Goal: Communication & Community: Answer question/provide support

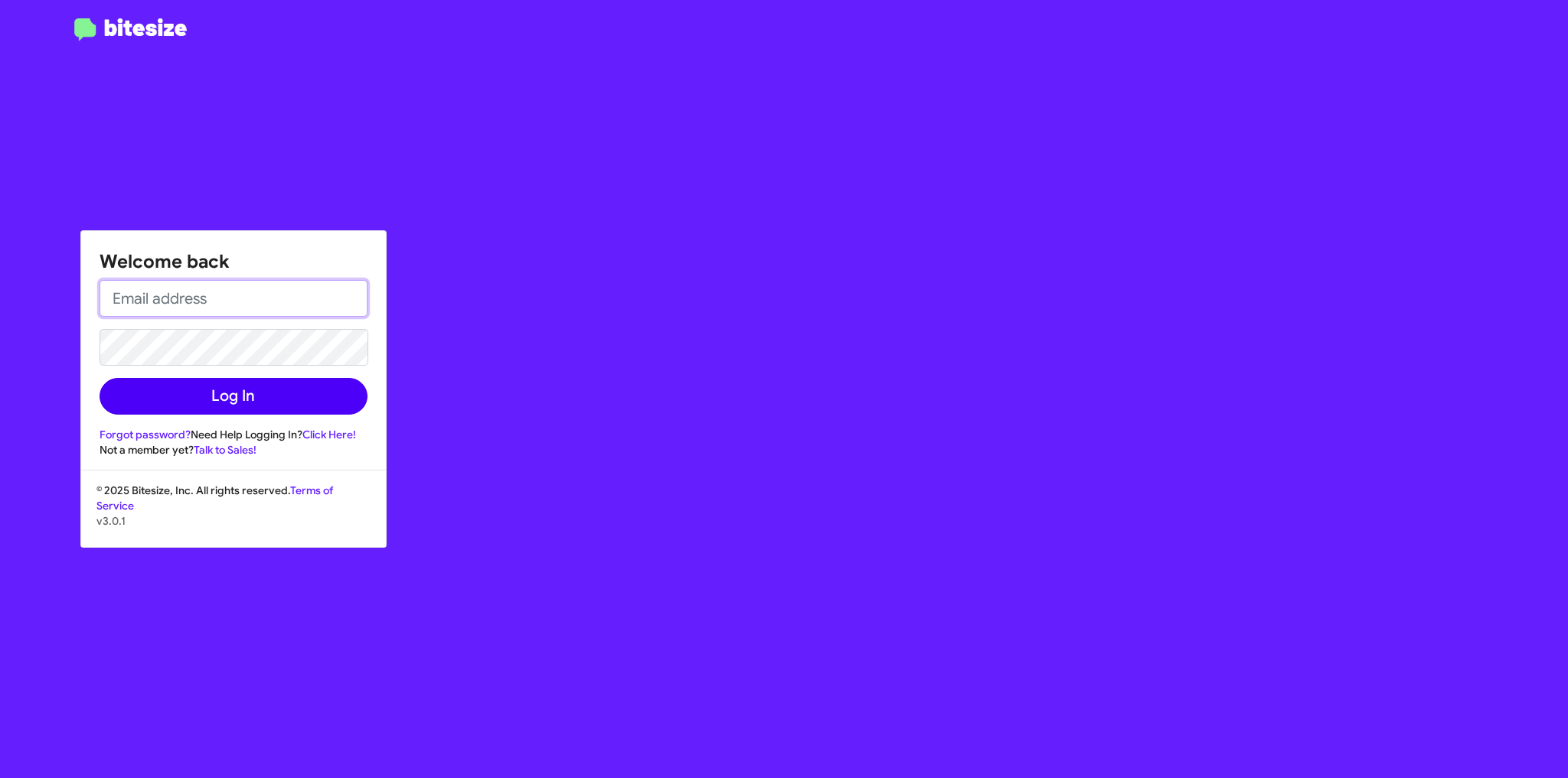
type input "[EMAIL_ADDRESS][DOMAIN_NAME]"
click at [245, 388] on button "Log In" at bounding box center [233, 396] width 268 height 37
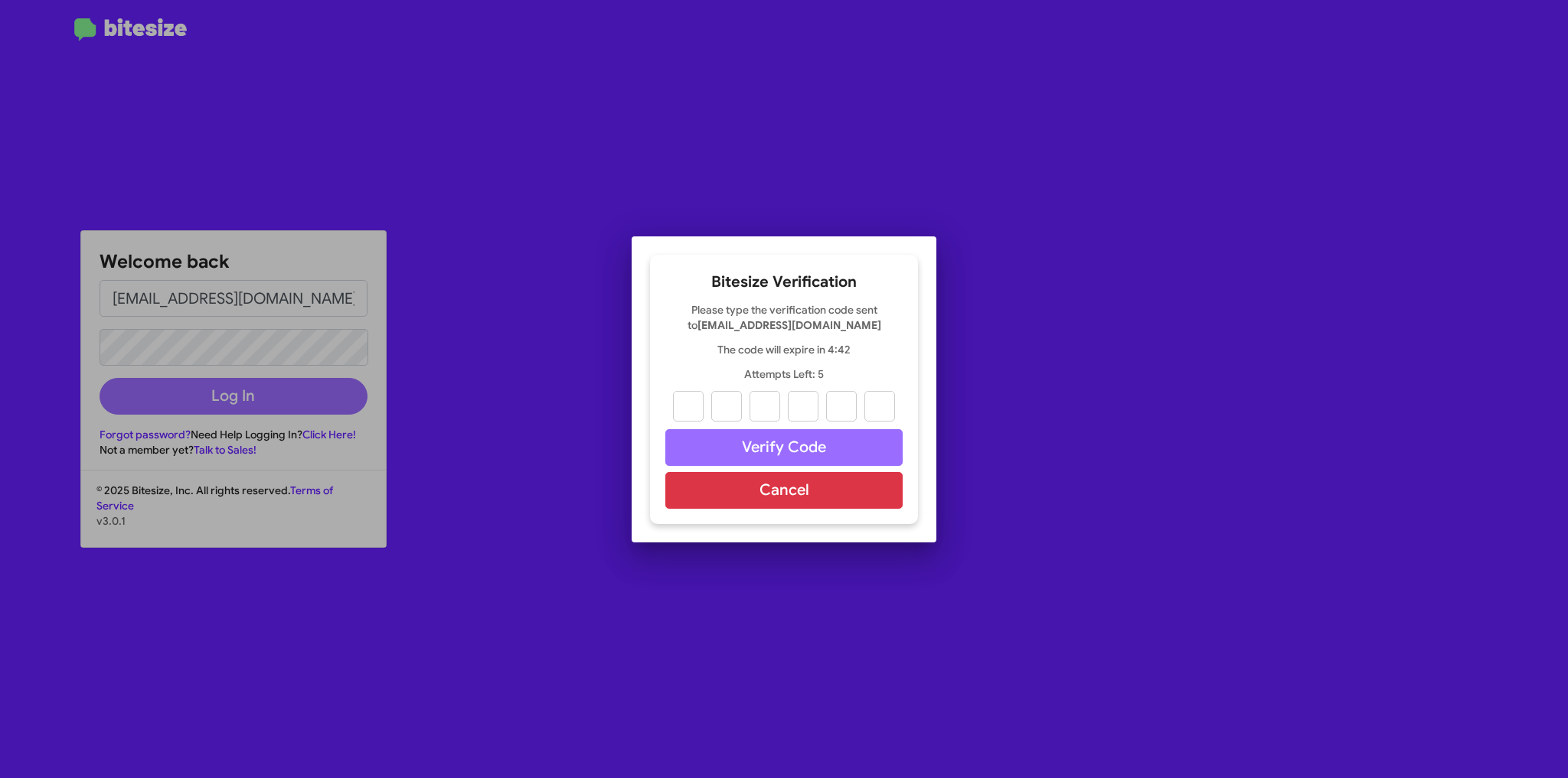
paste input "2"
type input "0"
type input "1"
type input "0"
type input "9"
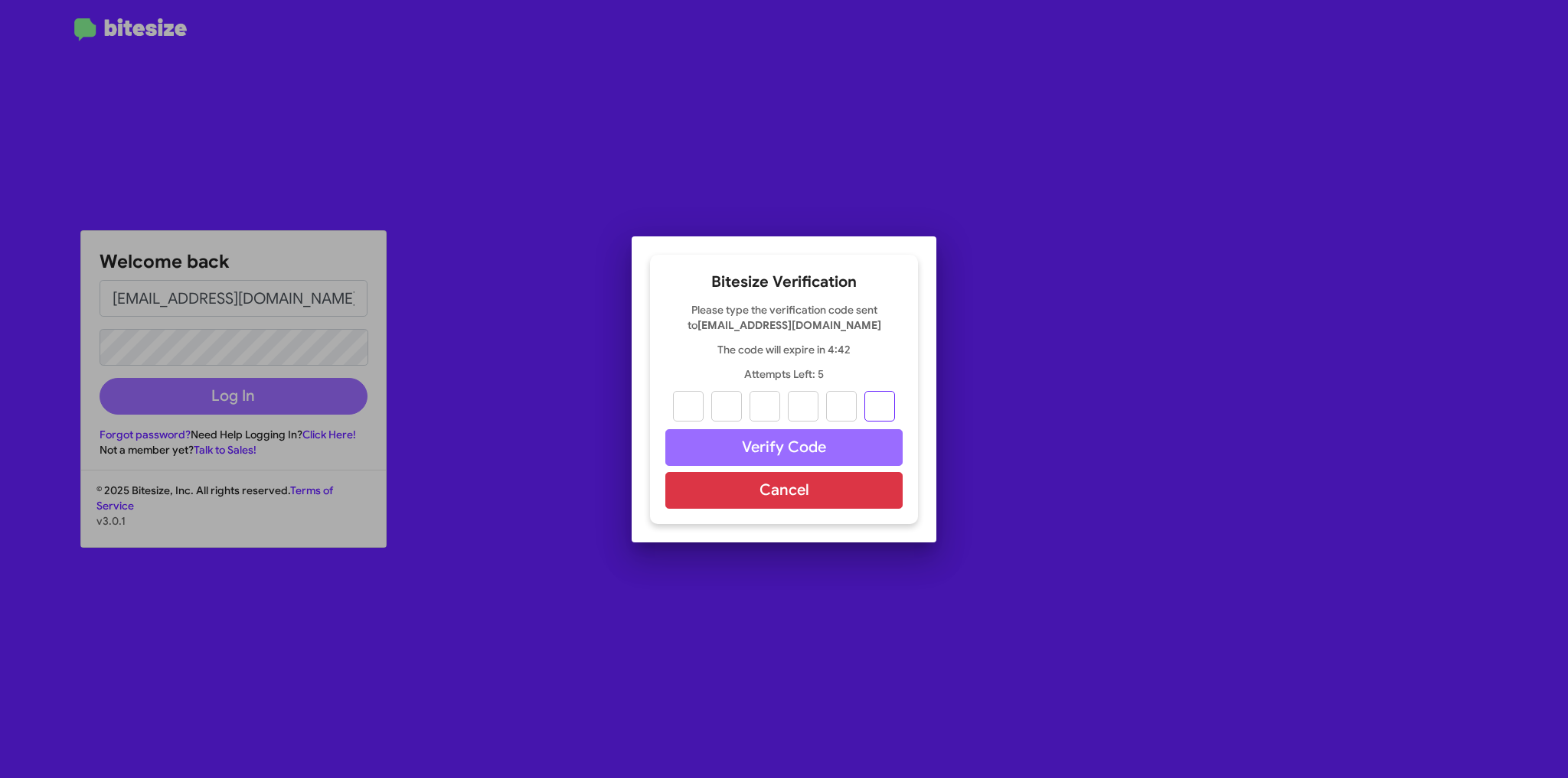
type input "9"
type input "2"
click at [780, 450] on button "Verify Code" at bounding box center [784, 448] width 237 height 37
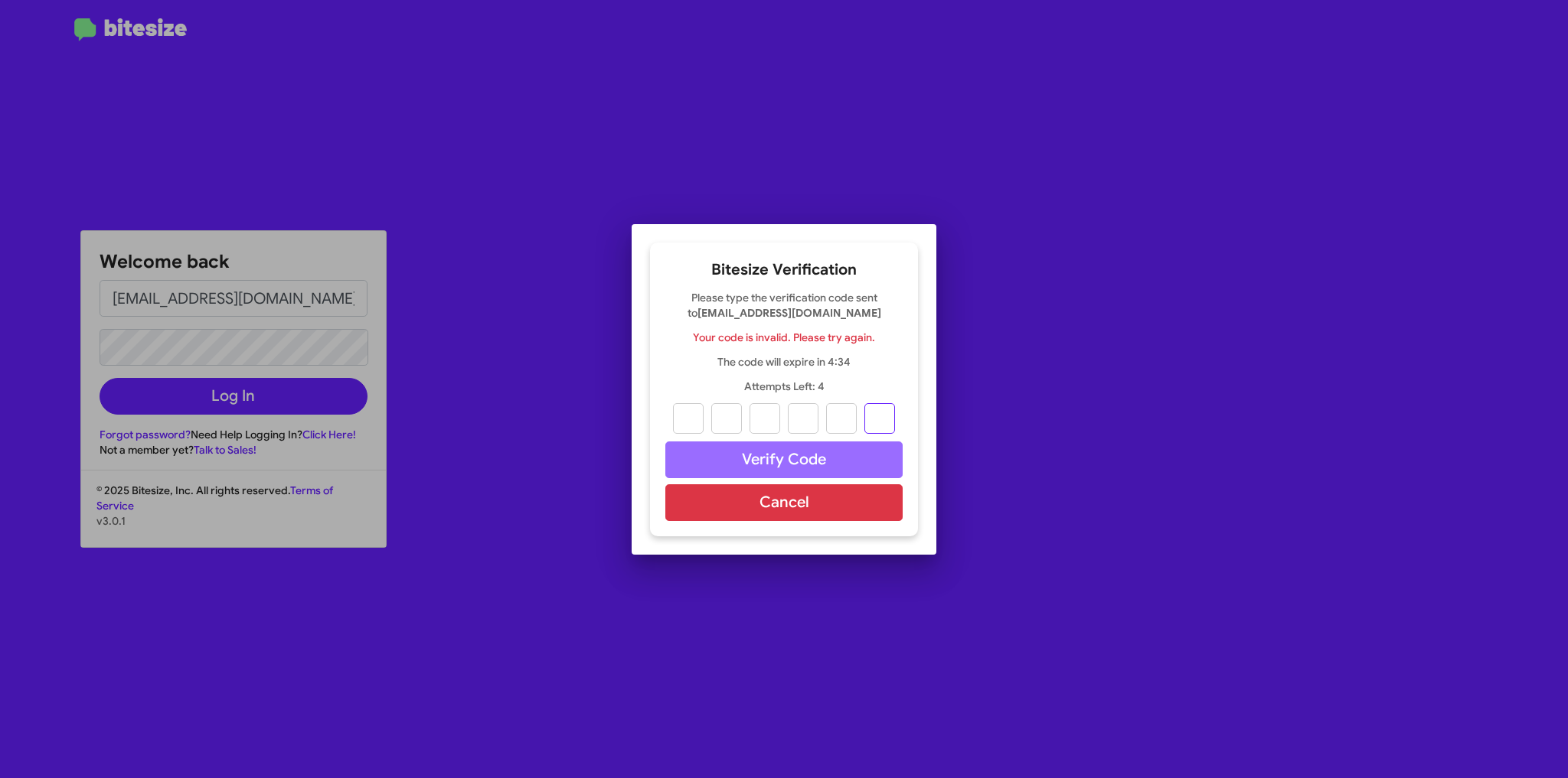
paste input "2"
type input "0"
type input "1"
type input "0"
type input "9"
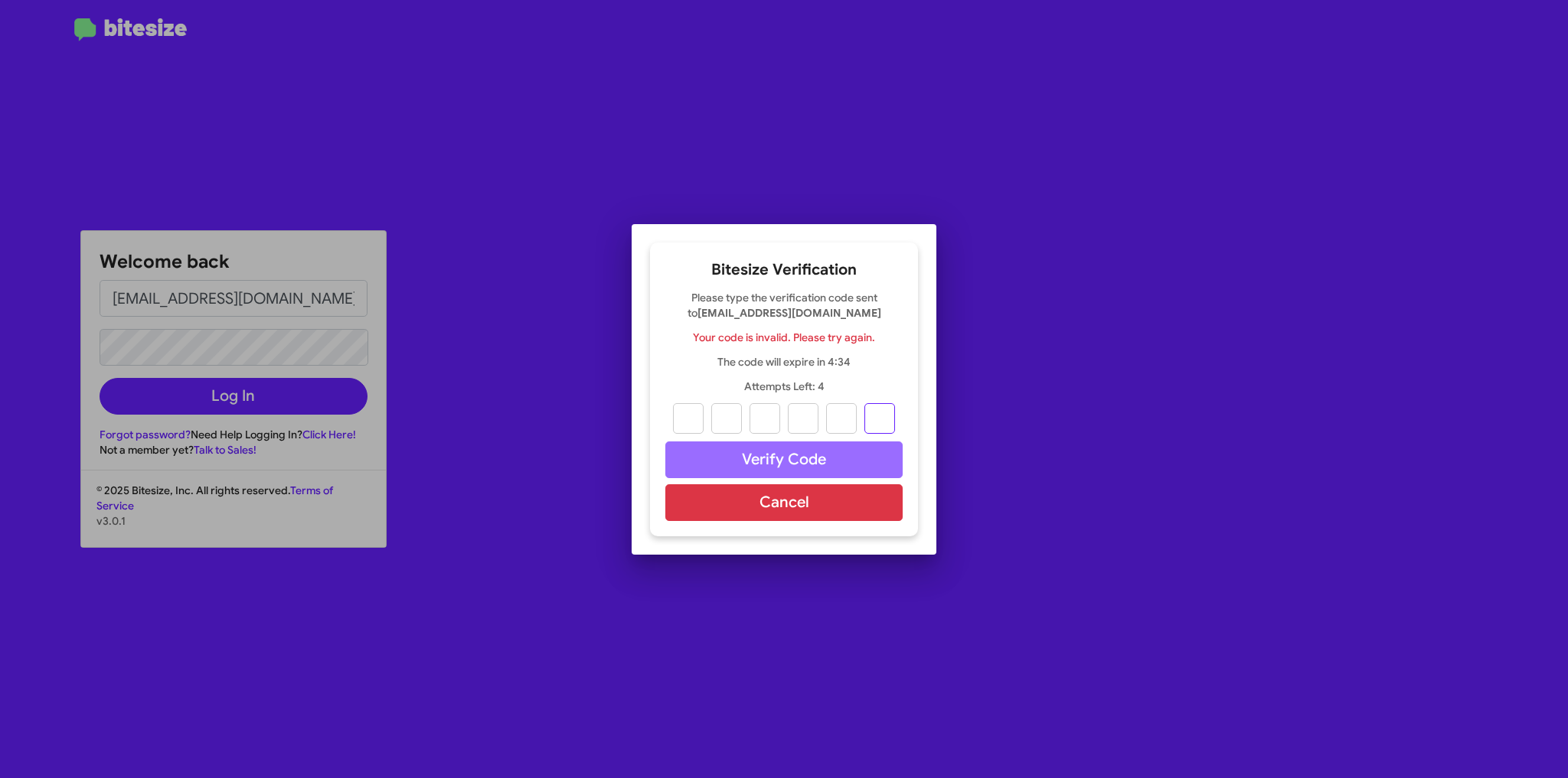
type input "9"
type input "2"
click at [793, 459] on button "Verify Code" at bounding box center [784, 460] width 237 height 37
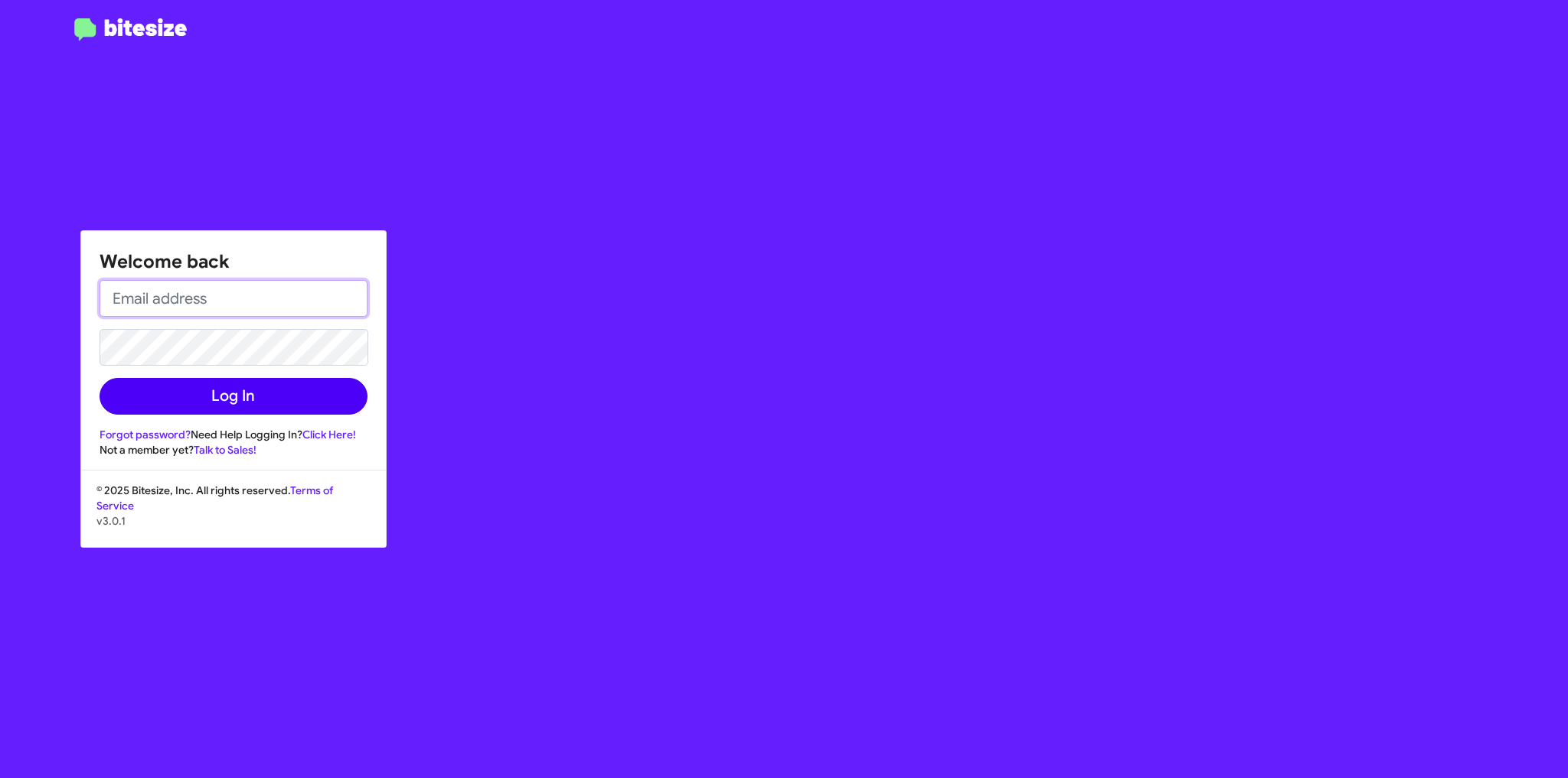
type input "[EMAIL_ADDRESS][DOMAIN_NAME]"
click at [238, 399] on button "Log In" at bounding box center [233, 396] width 268 height 37
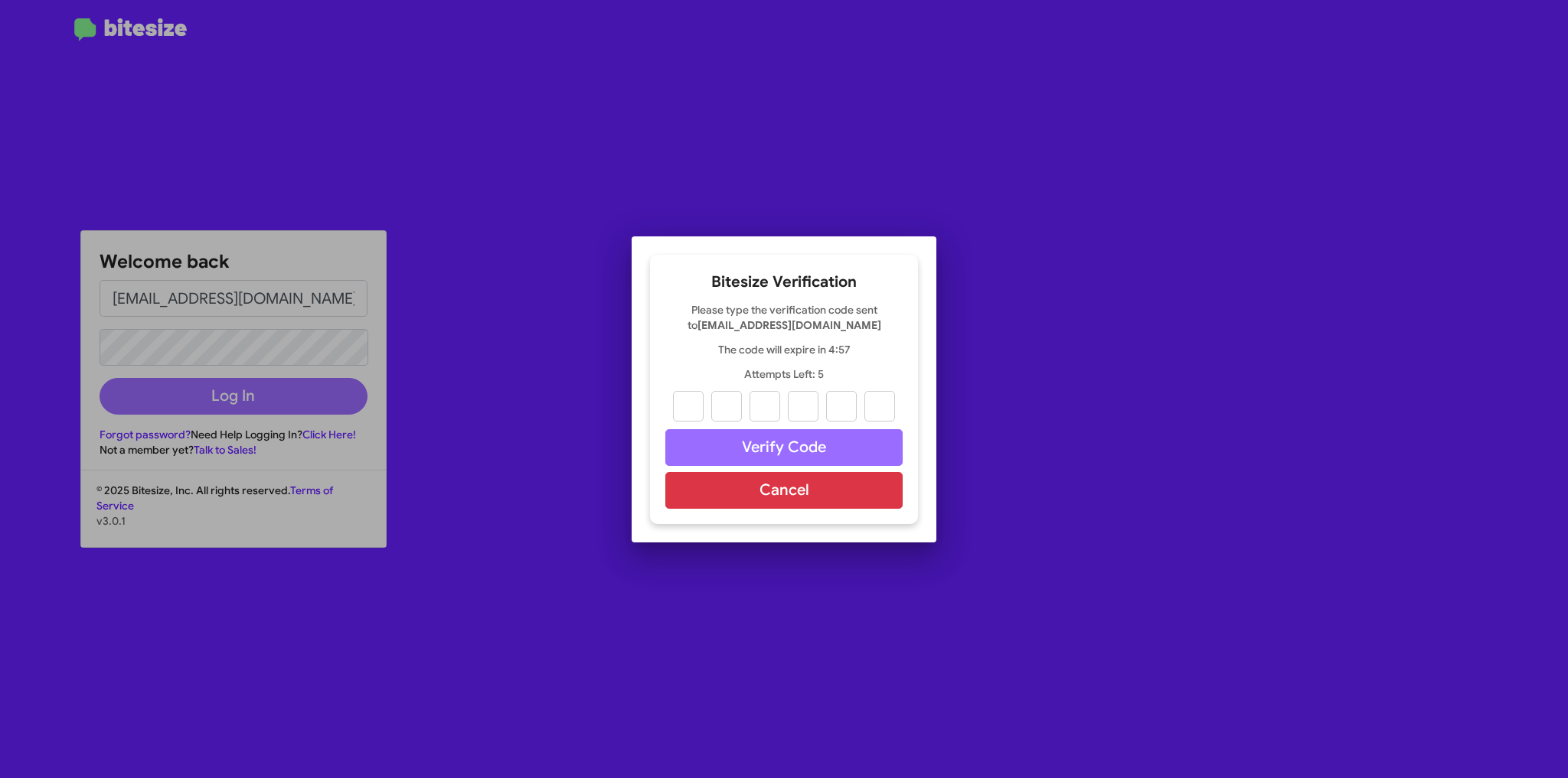
click at [172, 298] on div at bounding box center [784, 389] width 1568 height 778
paste input "2"
type input "8"
type input "9"
type input "7"
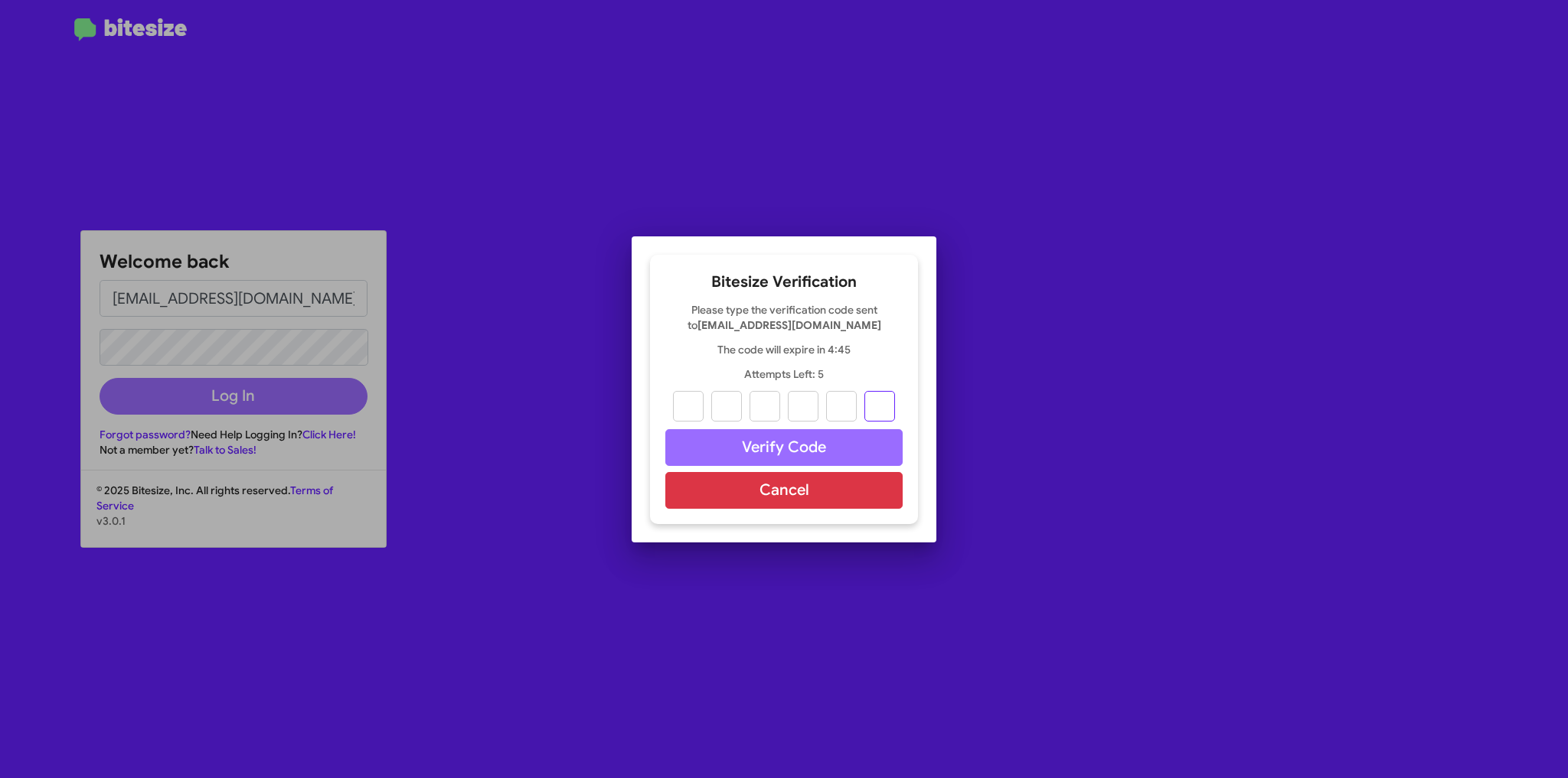
type input "9"
type input "3"
type input "2"
click at [749, 451] on button "Verify Code" at bounding box center [784, 448] width 237 height 37
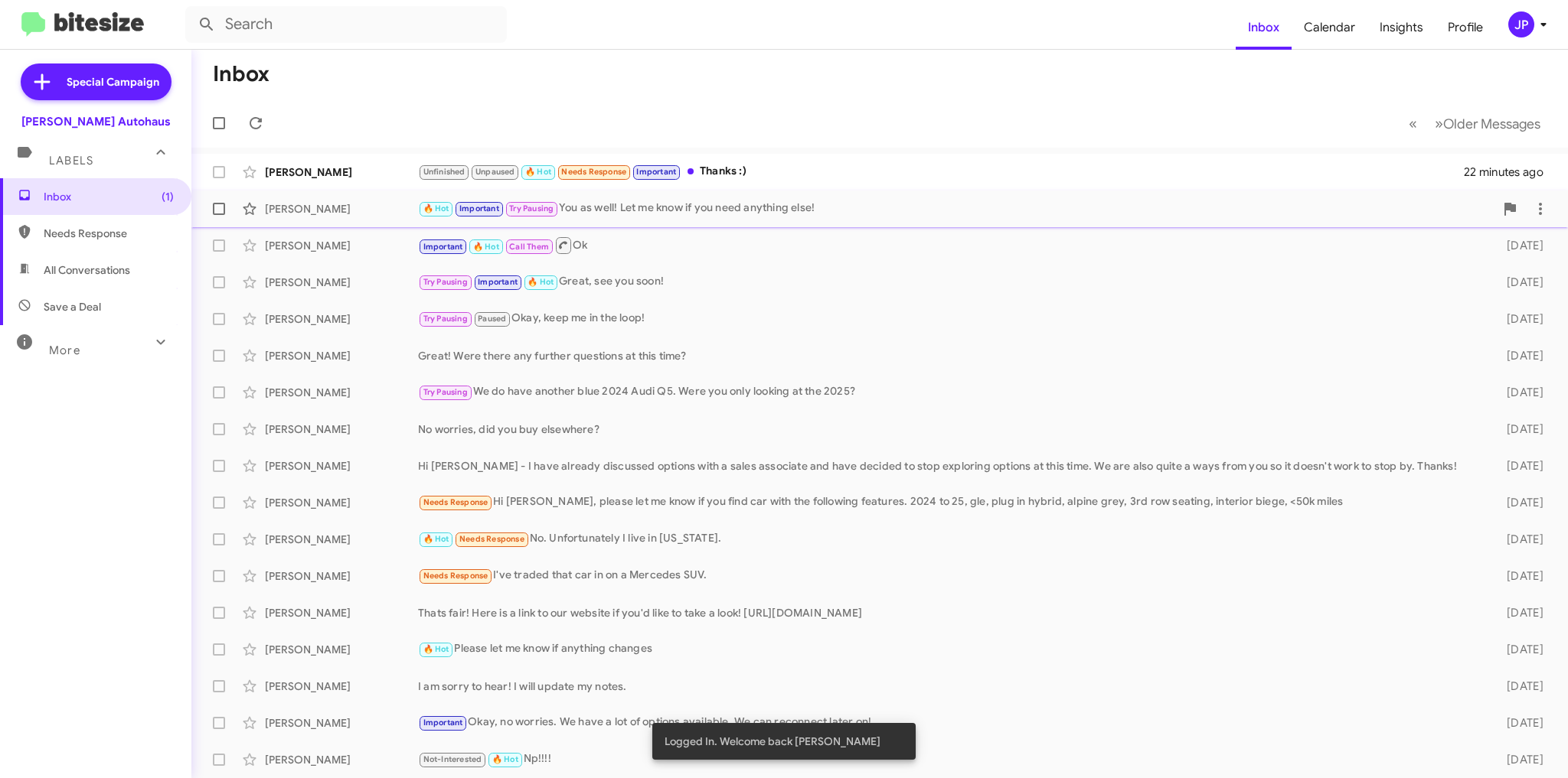
click at [691, 212] on div "🔥 Hot Important Try Pausing You as well! Let me know if you need anything else!" at bounding box center [956, 209] width 1076 height 17
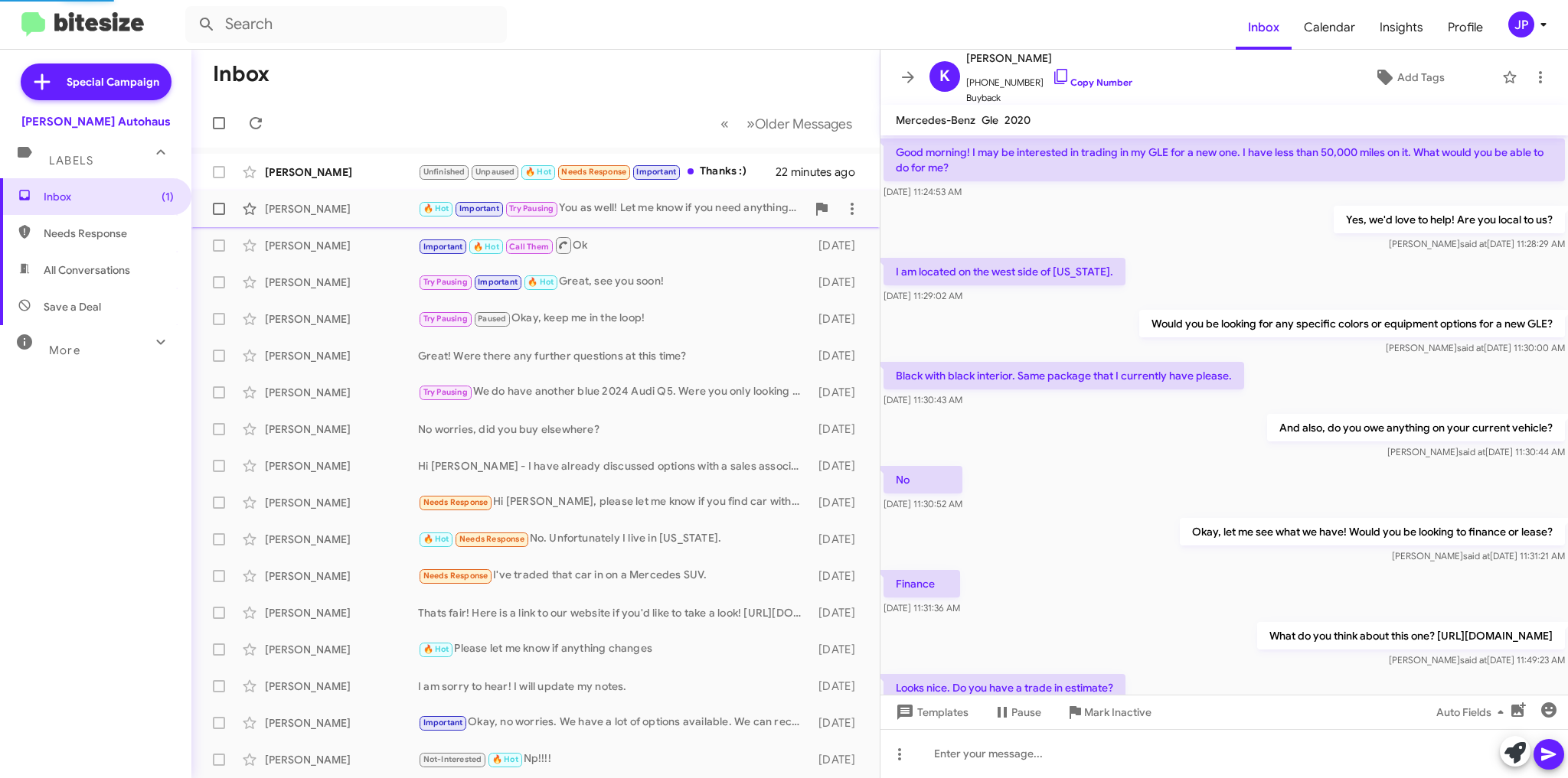
scroll to position [588, 0]
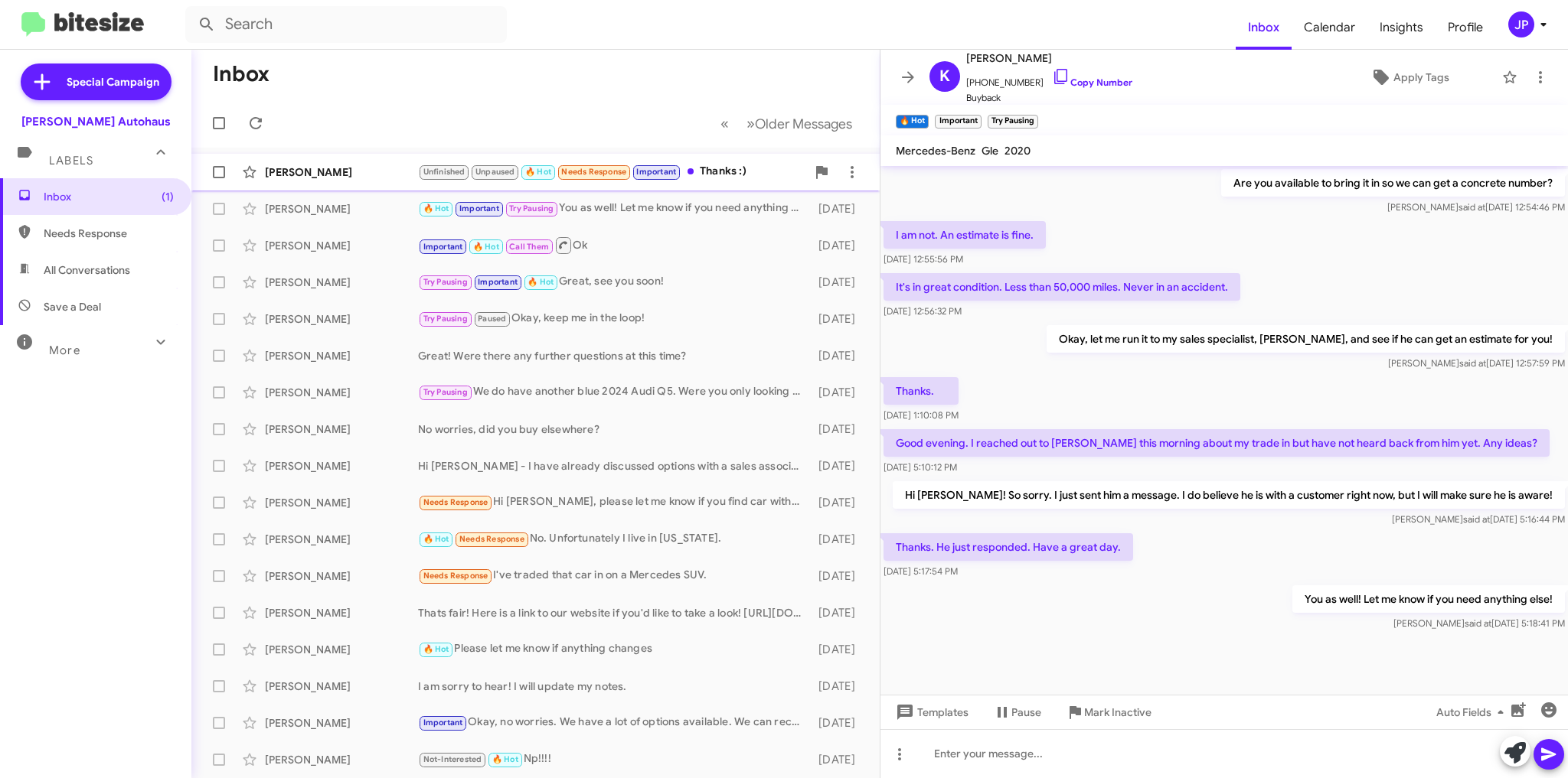
click at [381, 168] on div "[PERSON_NAME]" at bounding box center [342, 172] width 153 height 16
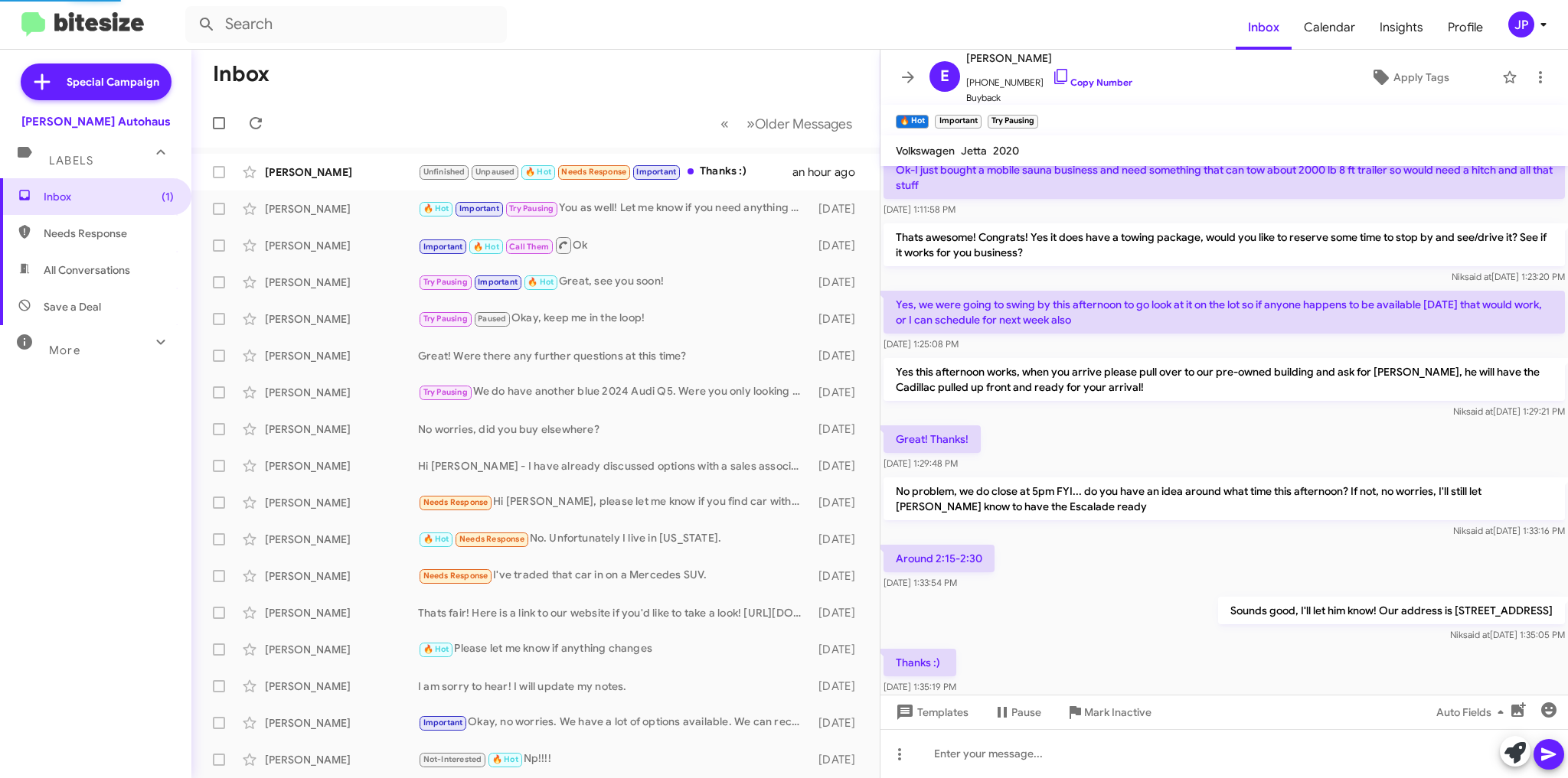
scroll to position [652, 0]
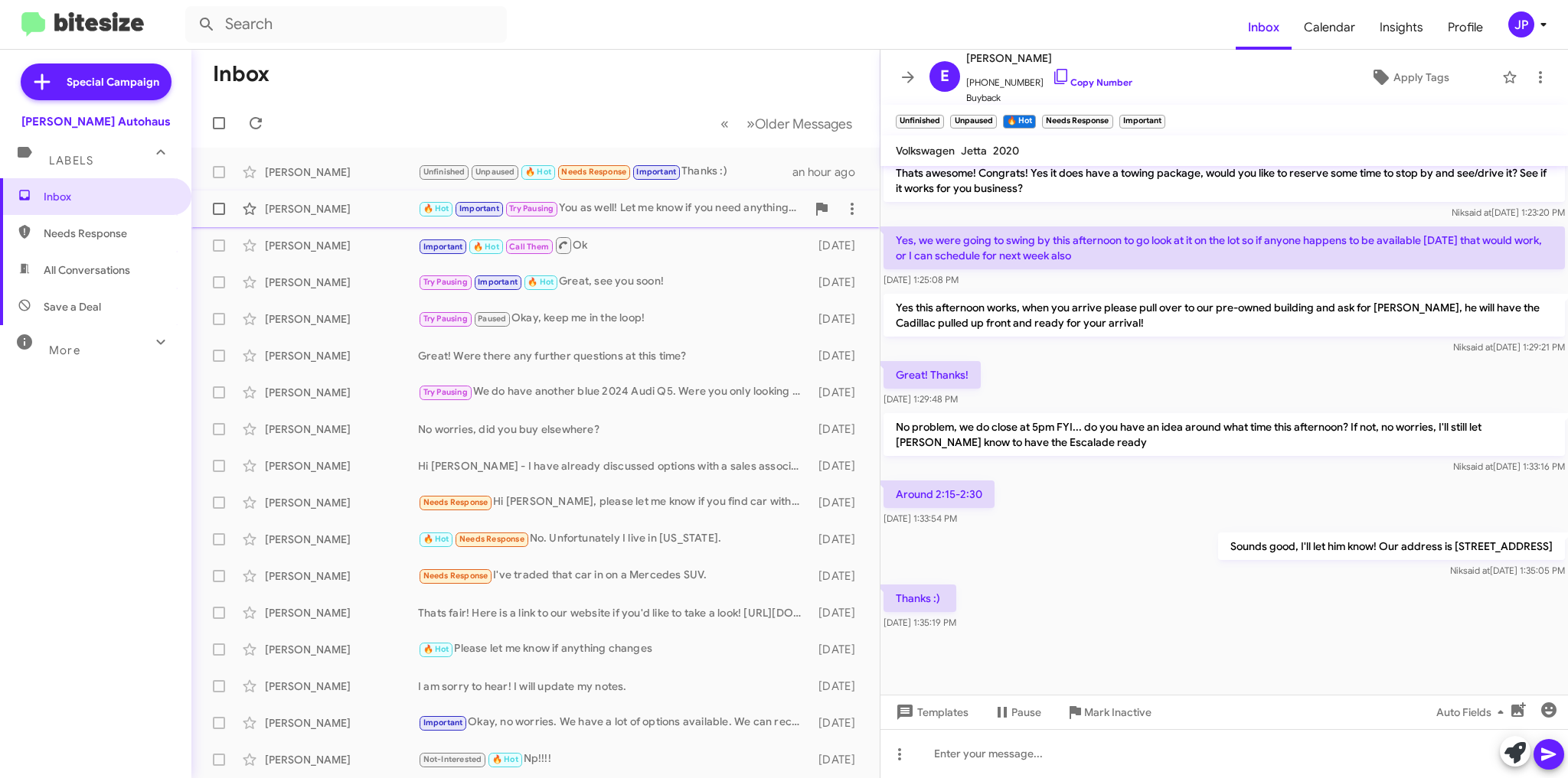
click at [652, 212] on div "🔥 Hot Important Try Pausing You as well! Let me know if you need anything else!" at bounding box center [612, 209] width 389 height 17
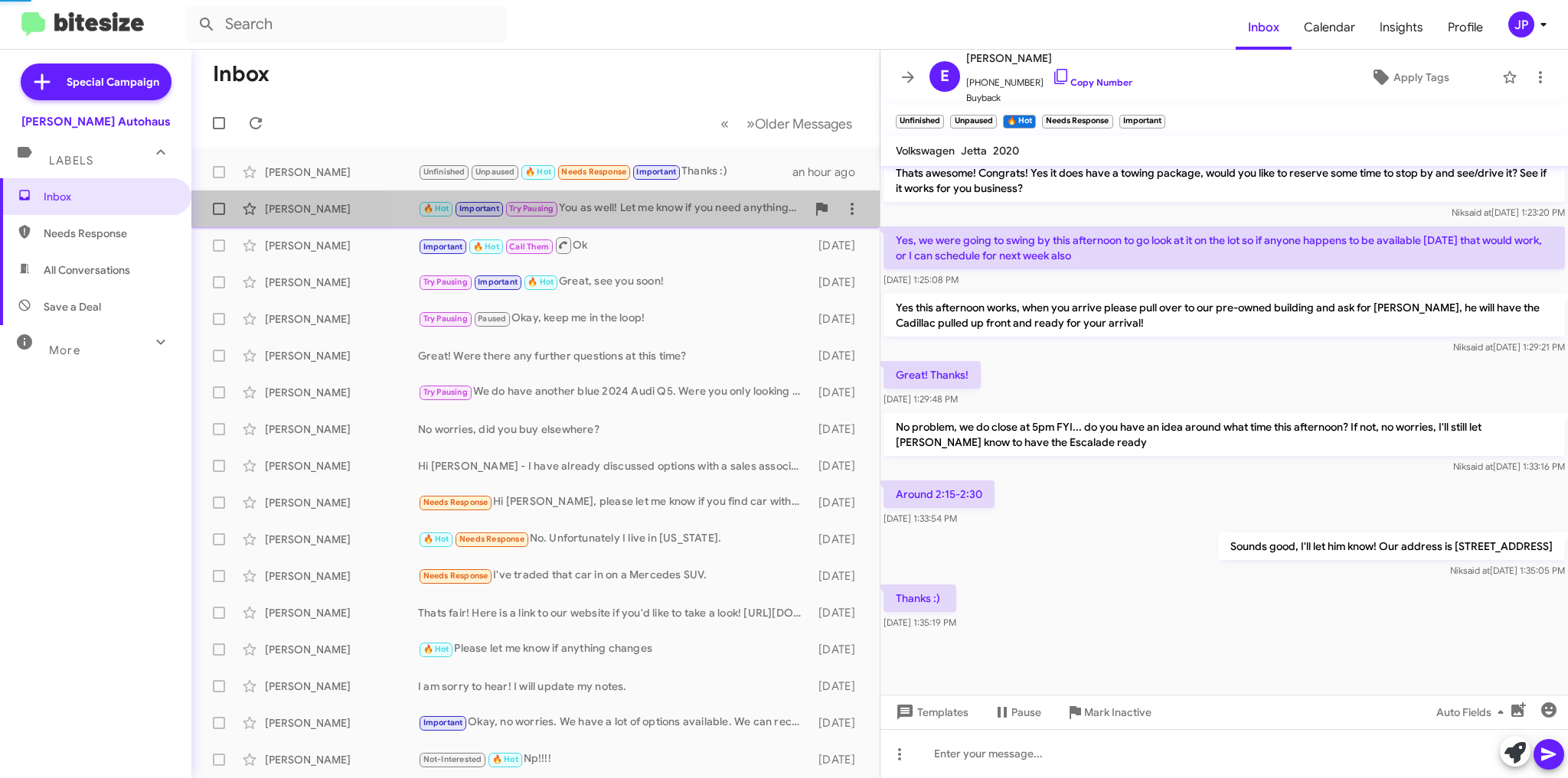
scroll to position [619, 0]
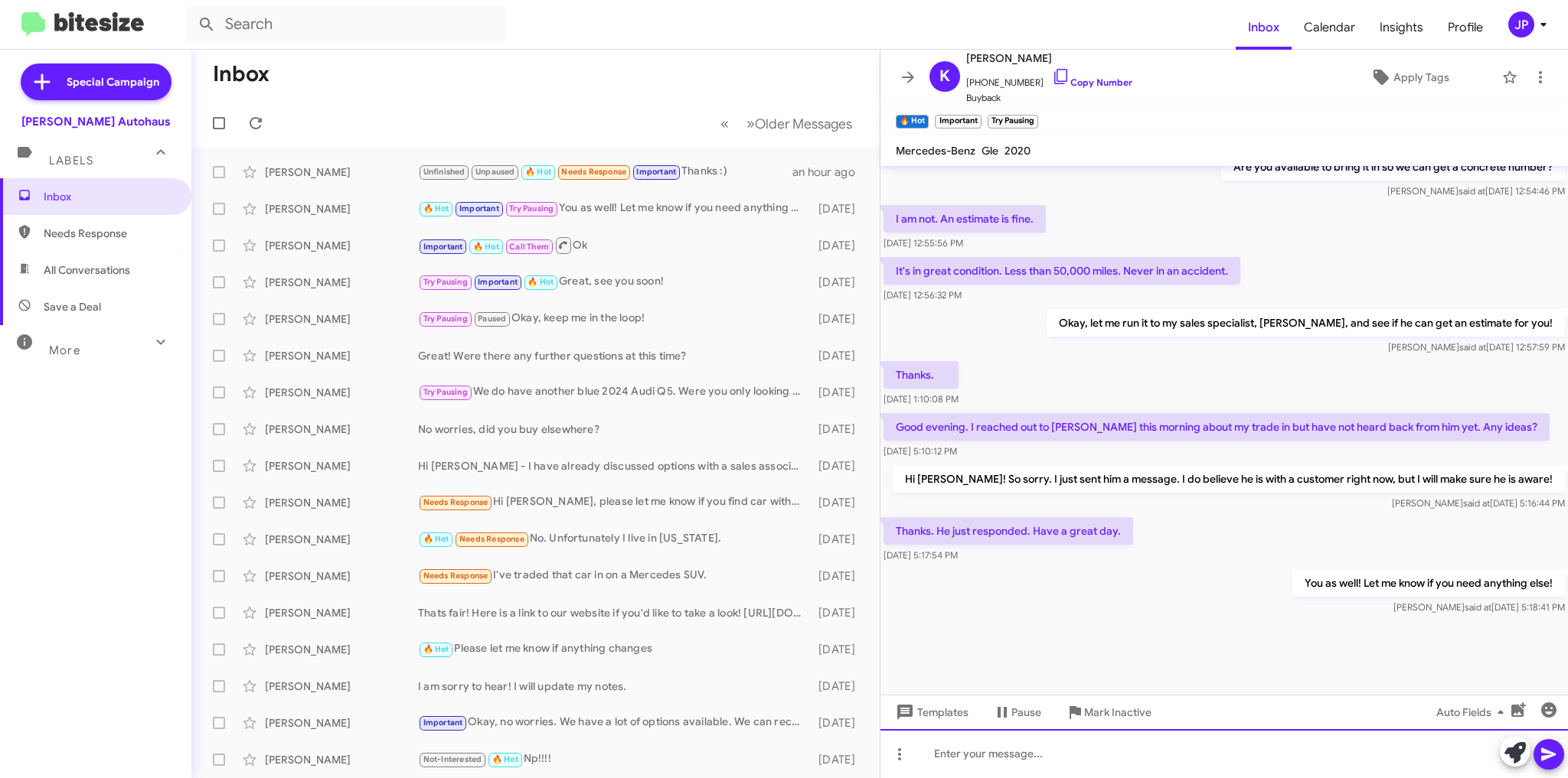
click at [941, 752] on div at bounding box center [1224, 754] width 688 height 49
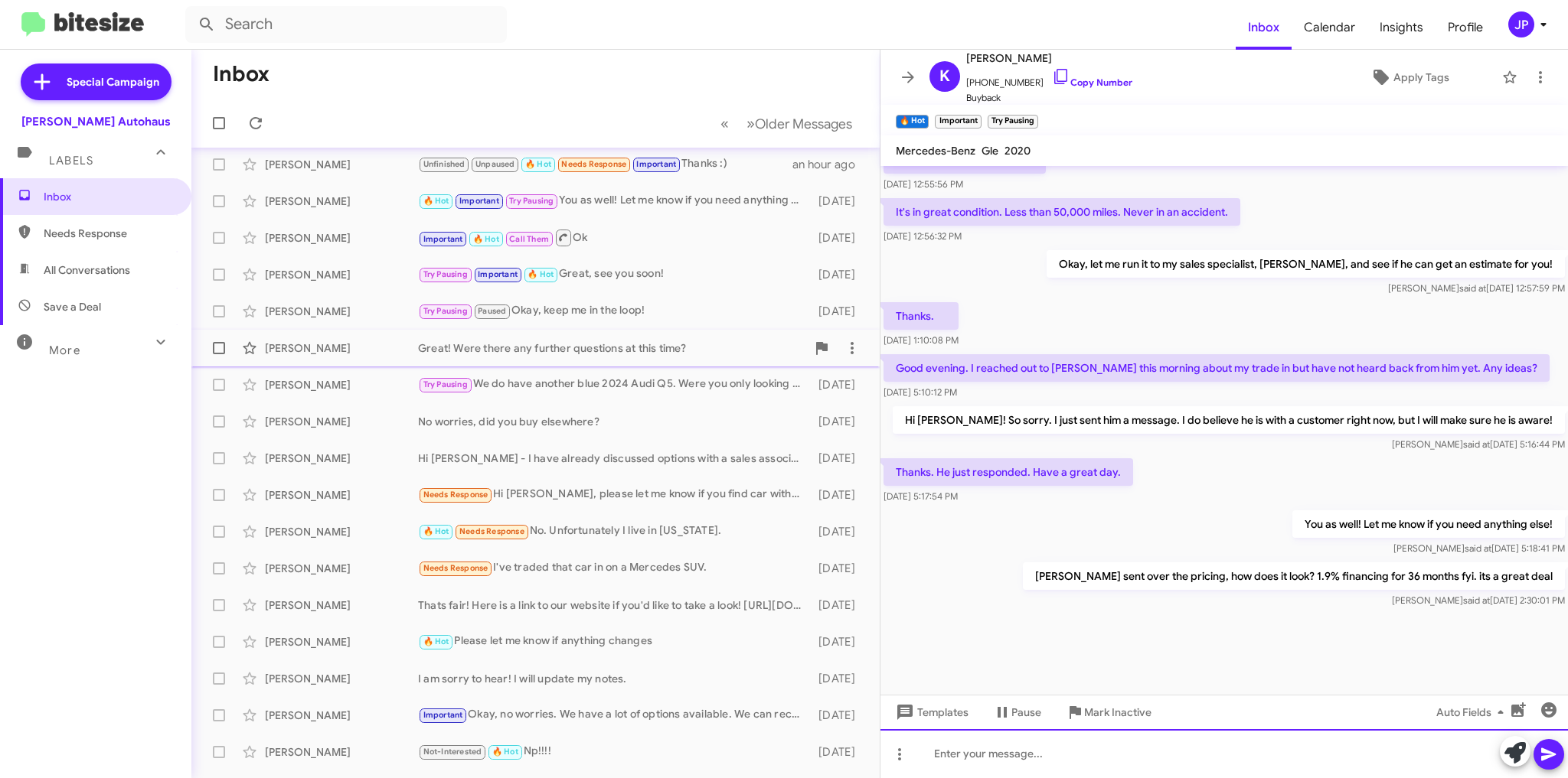
scroll to position [0, 0]
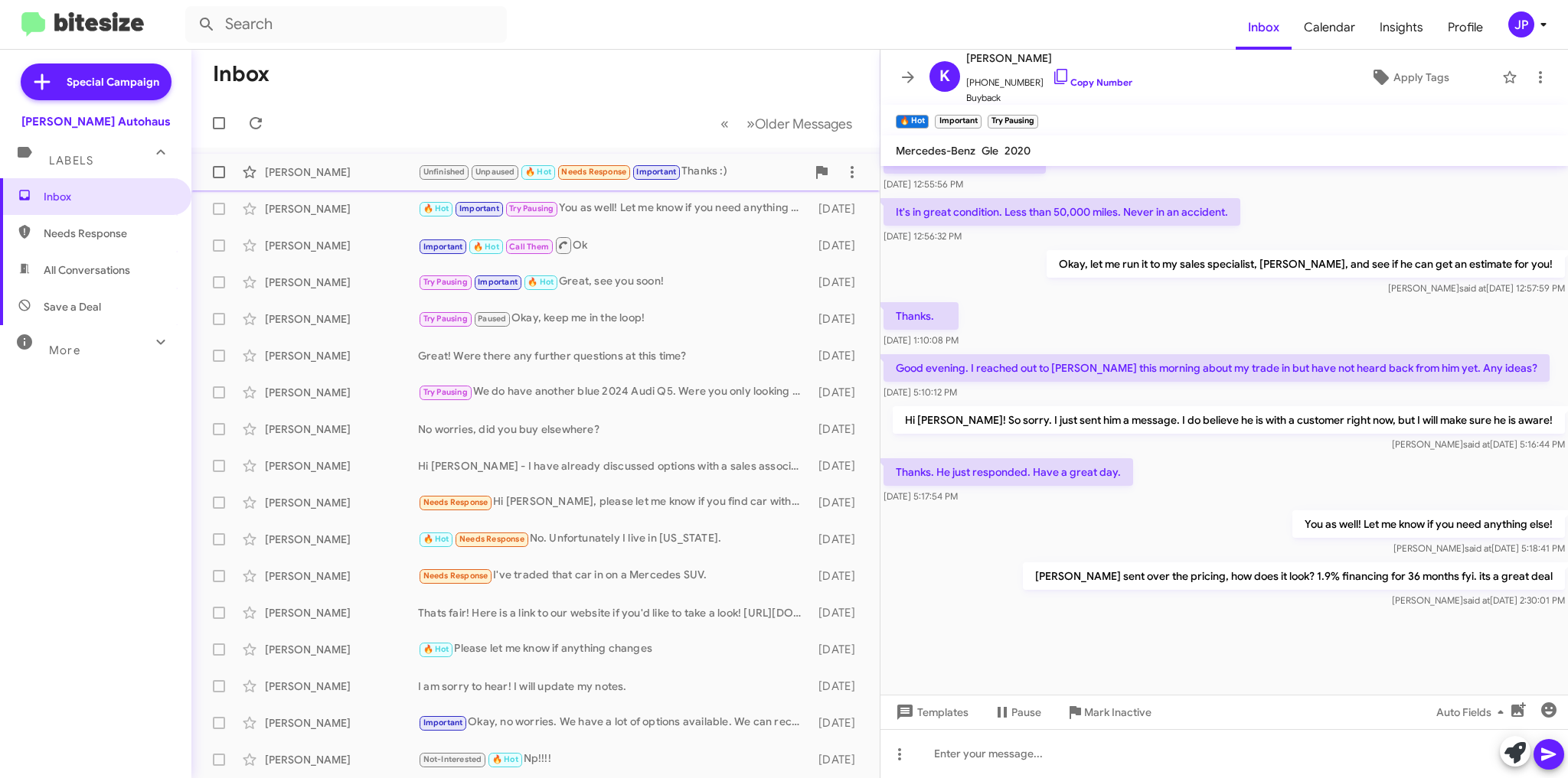
click at [724, 171] on div "Unfinished Unpaused 🔥 Hot Needs Response Important Thanks :)" at bounding box center [612, 172] width 389 height 17
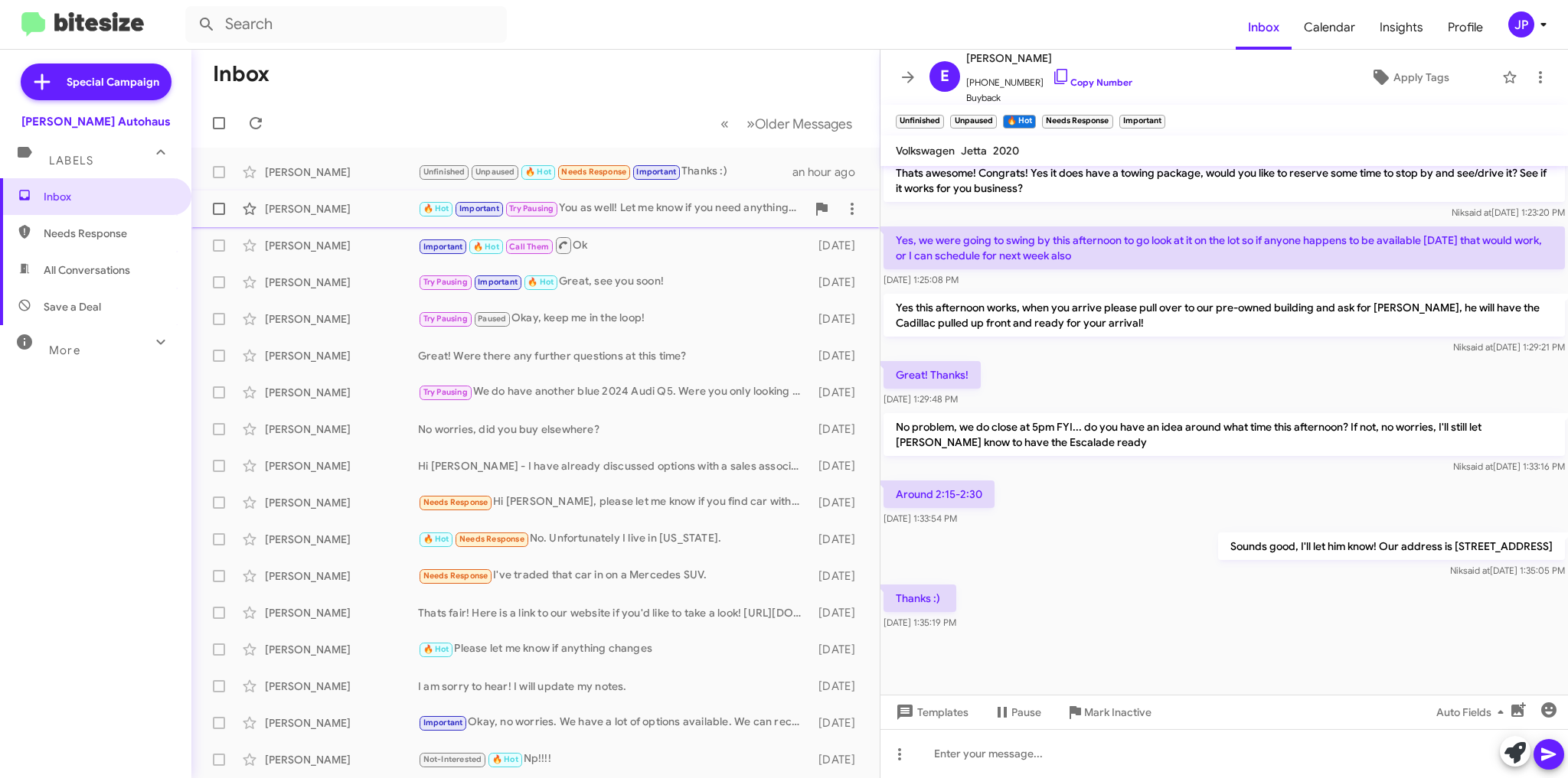
click at [742, 207] on div "🔥 Hot Important Try Pausing You as well! Let me know if you need anything else!" at bounding box center [612, 209] width 389 height 17
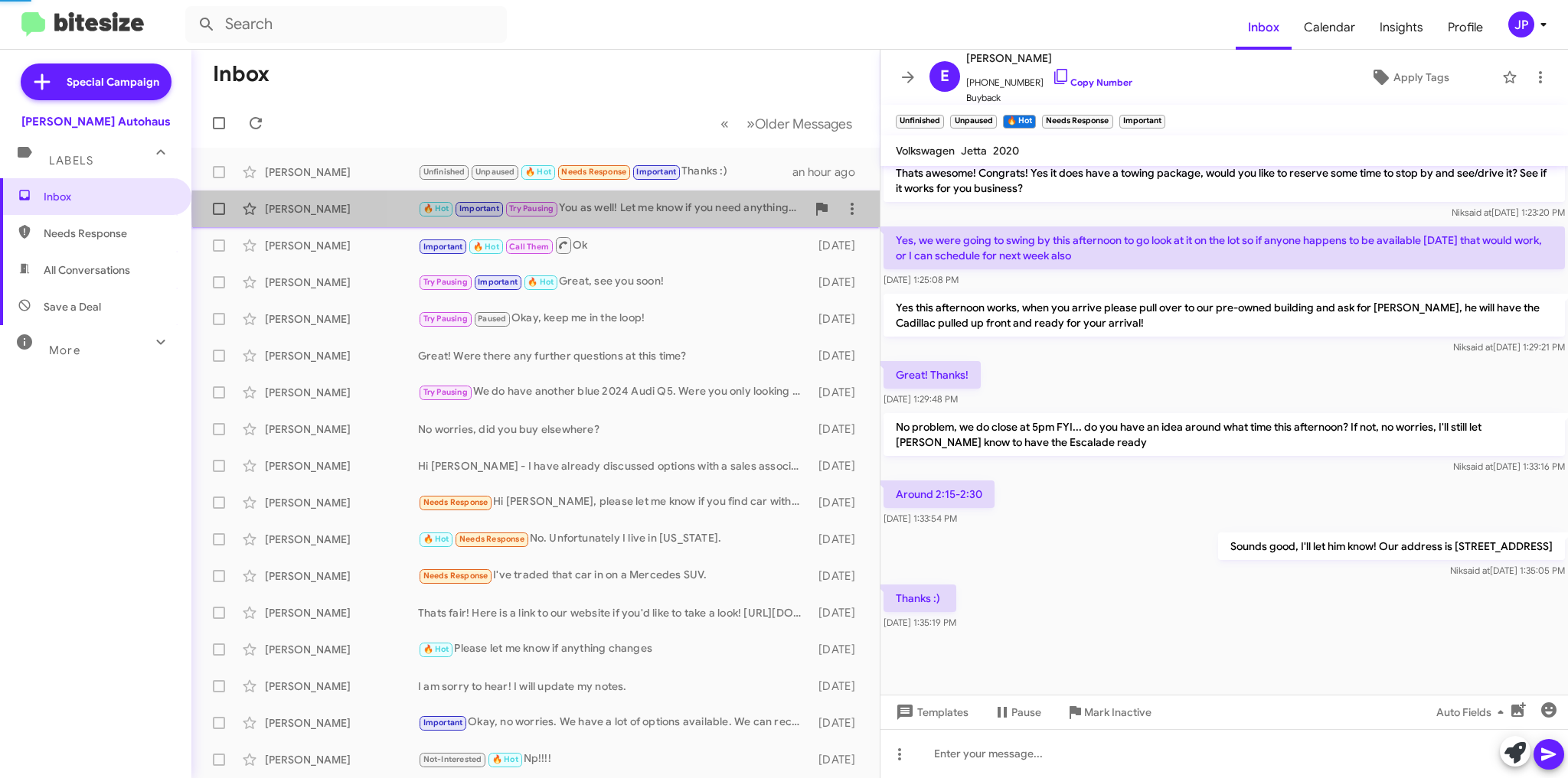
scroll to position [603, 0]
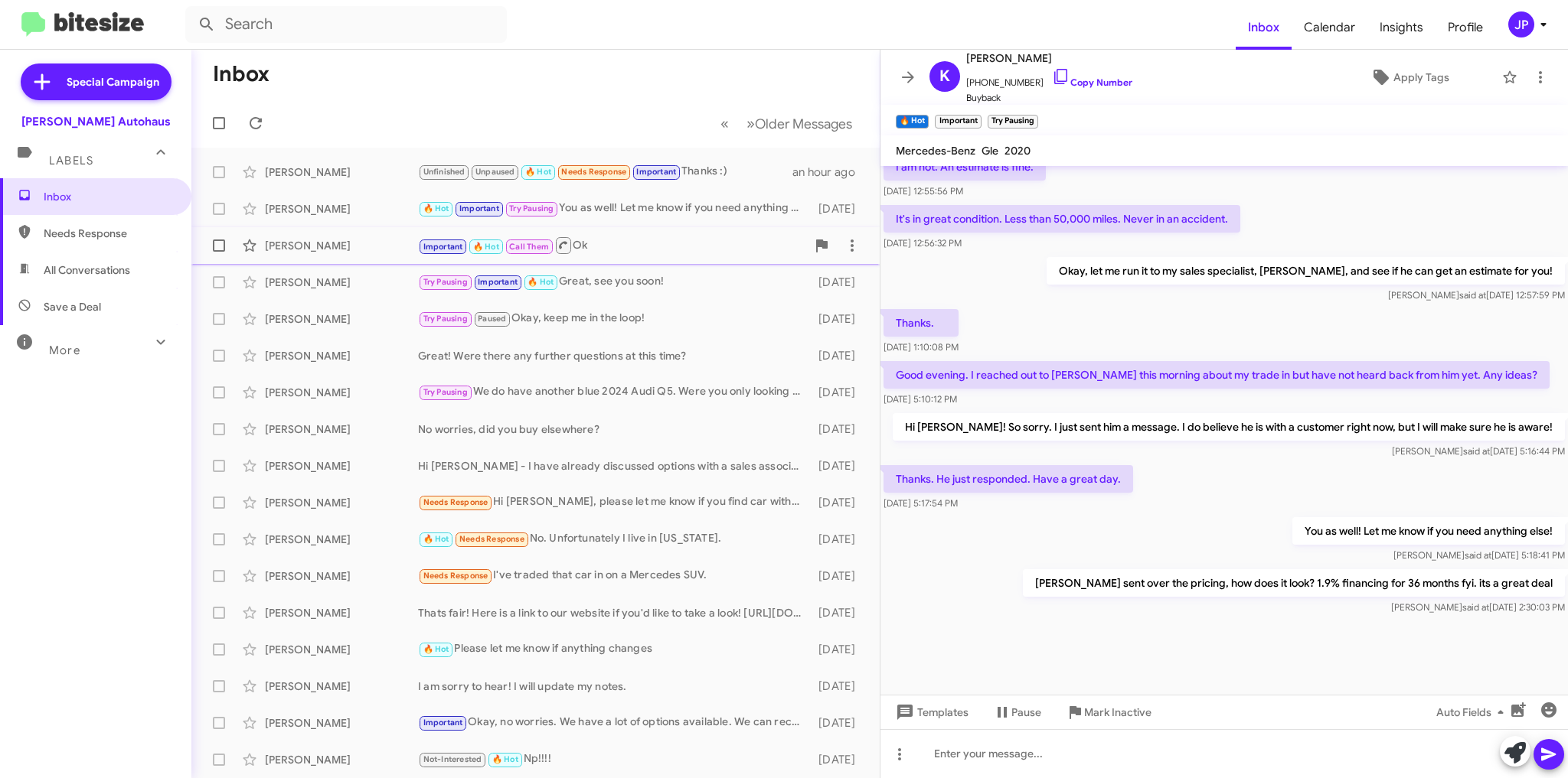
click at [629, 246] on div "Important 🔥 Hot Call Them Ok" at bounding box center [612, 246] width 389 height 19
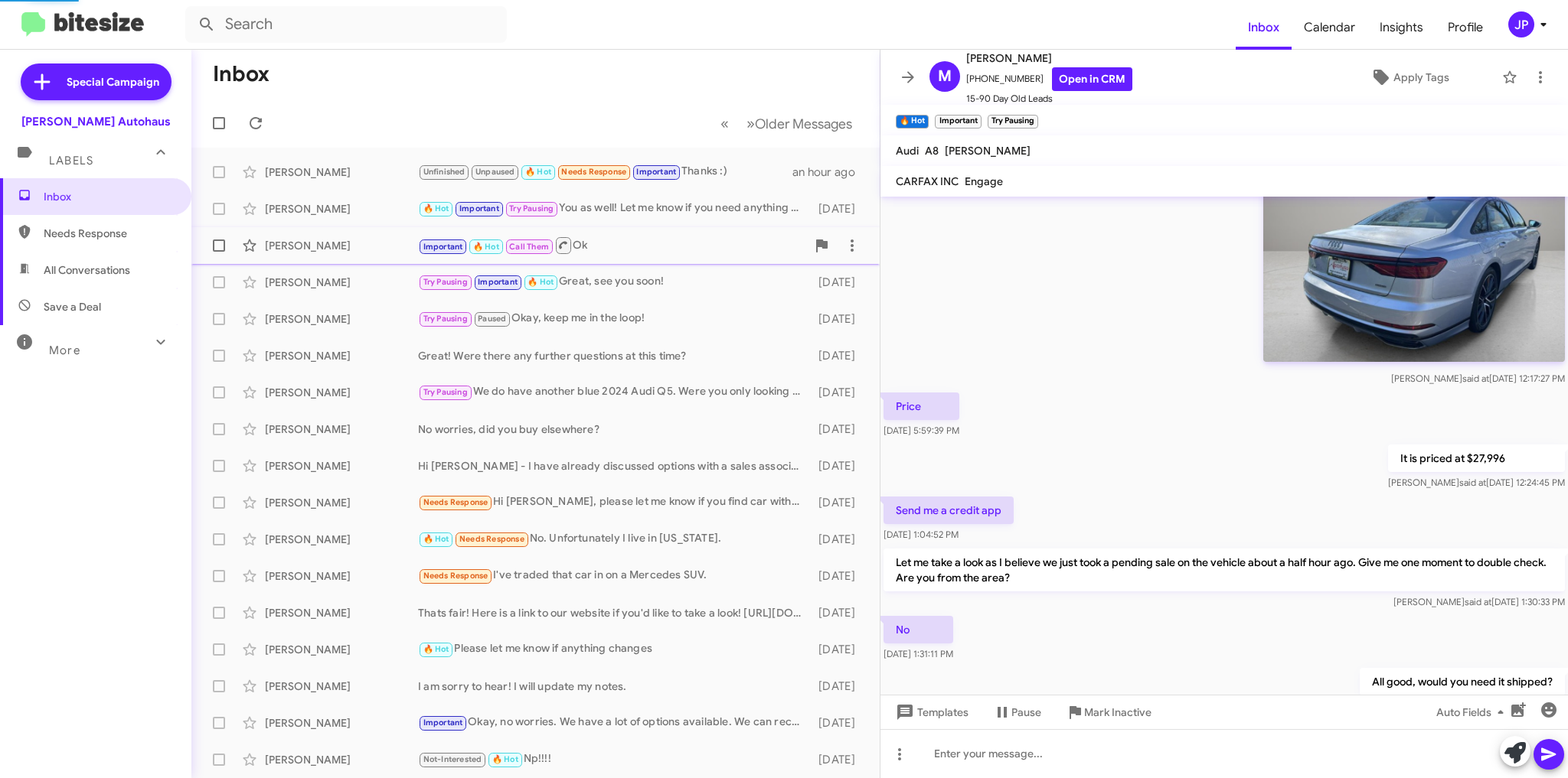
scroll to position [1312, 0]
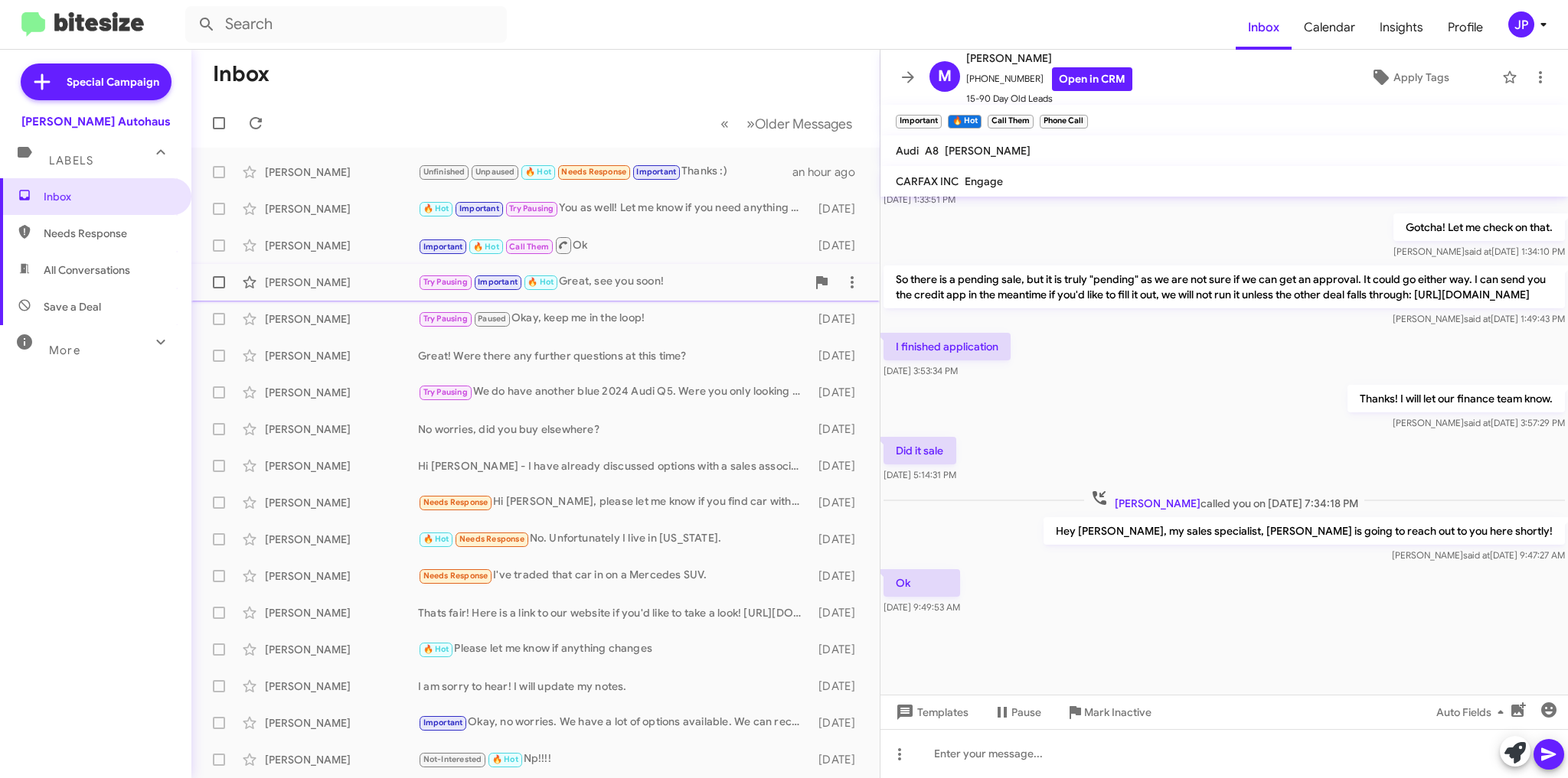
click at [670, 284] on div "Try Pausing Important 🔥 Hot Great, see you soon!" at bounding box center [612, 282] width 389 height 17
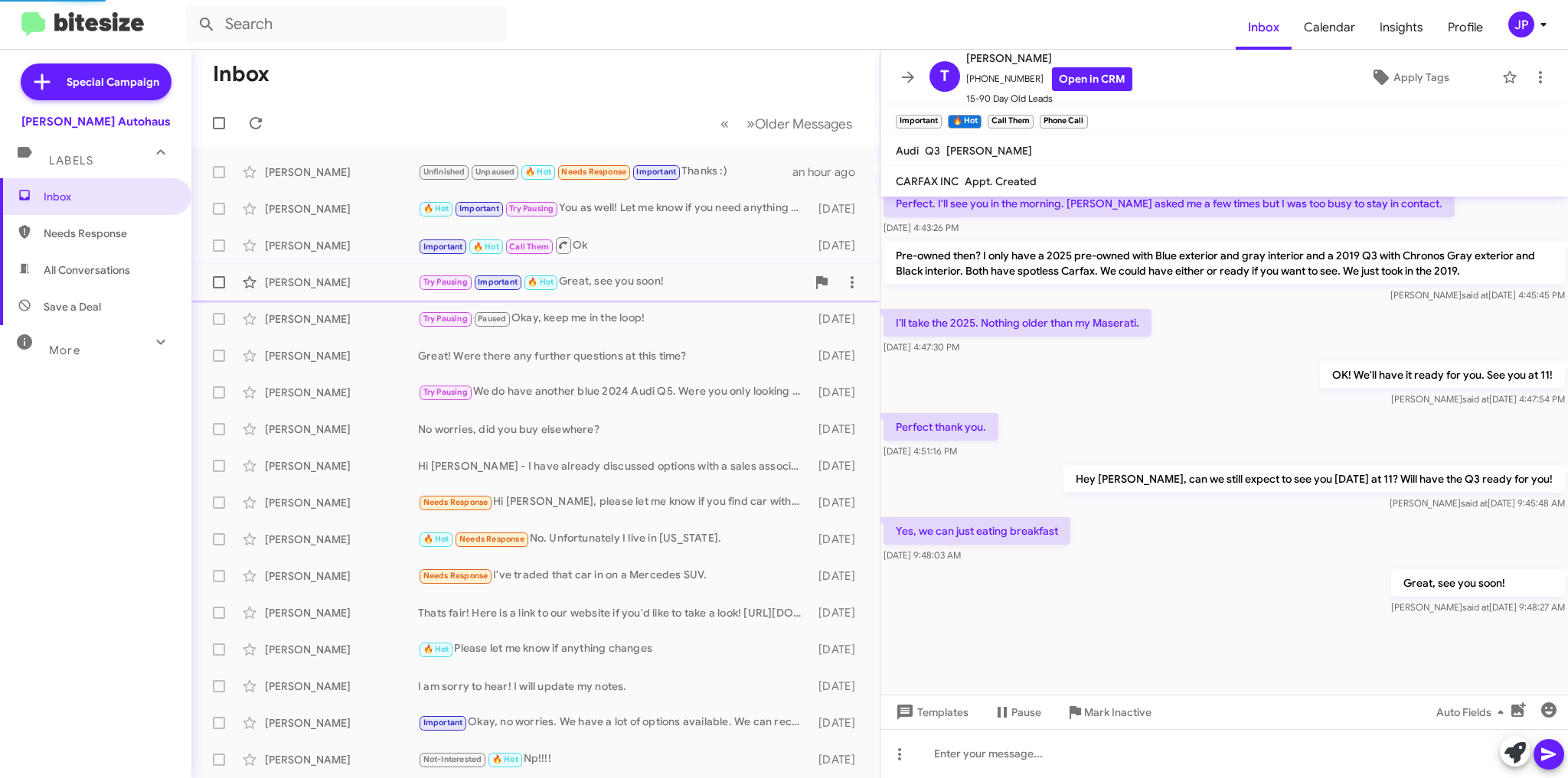
scroll to position [649, 0]
click at [606, 319] on div "Try Pausing Paused Okay, keep me in the loop!" at bounding box center [612, 319] width 389 height 17
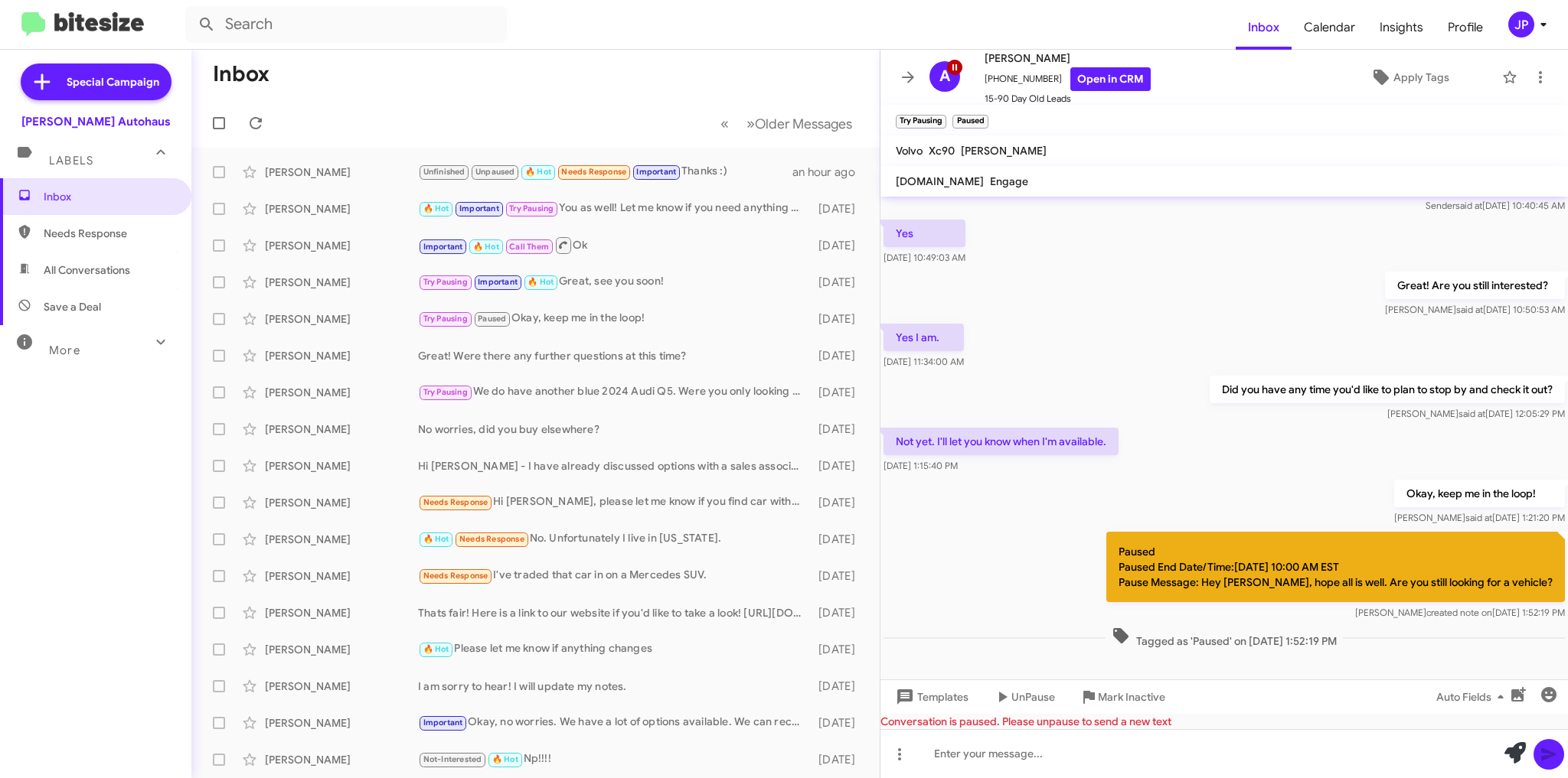
scroll to position [222, 0]
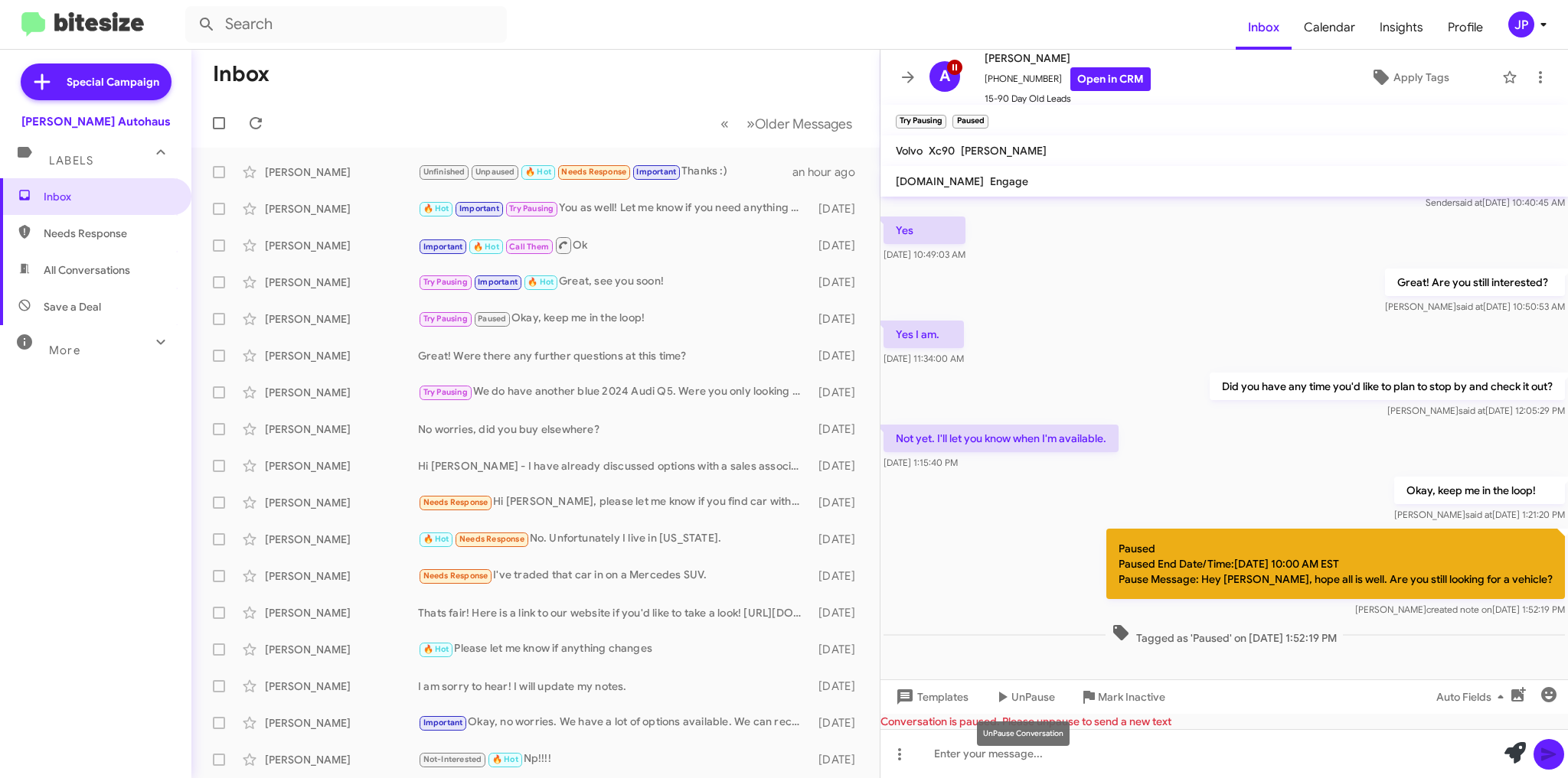
click at [992, 755] on mat-tooltip-component "UnPause Conversation" at bounding box center [1023, 733] width 114 height 46
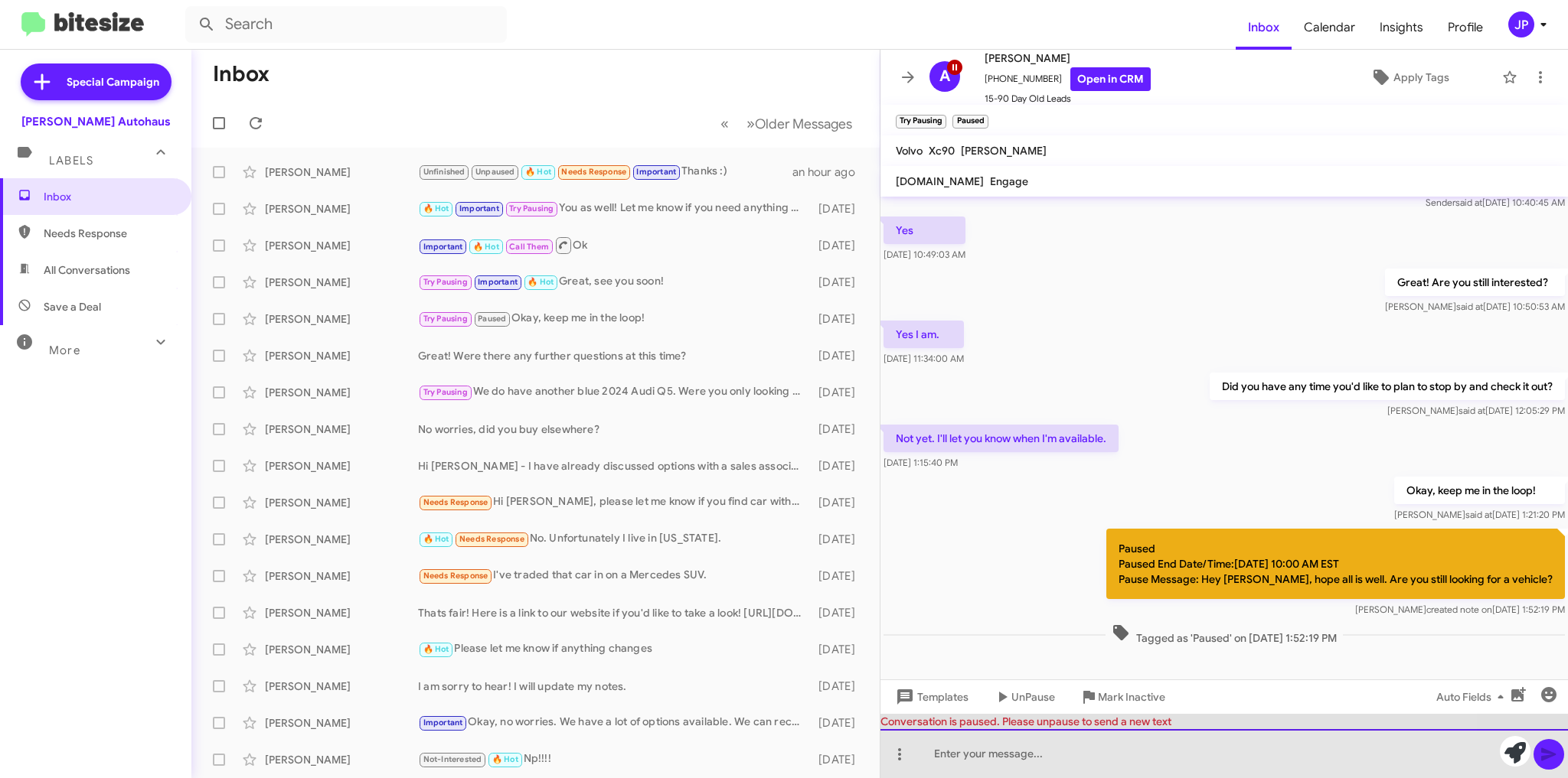
click at [939, 758] on div at bounding box center [1224, 754] width 688 height 49
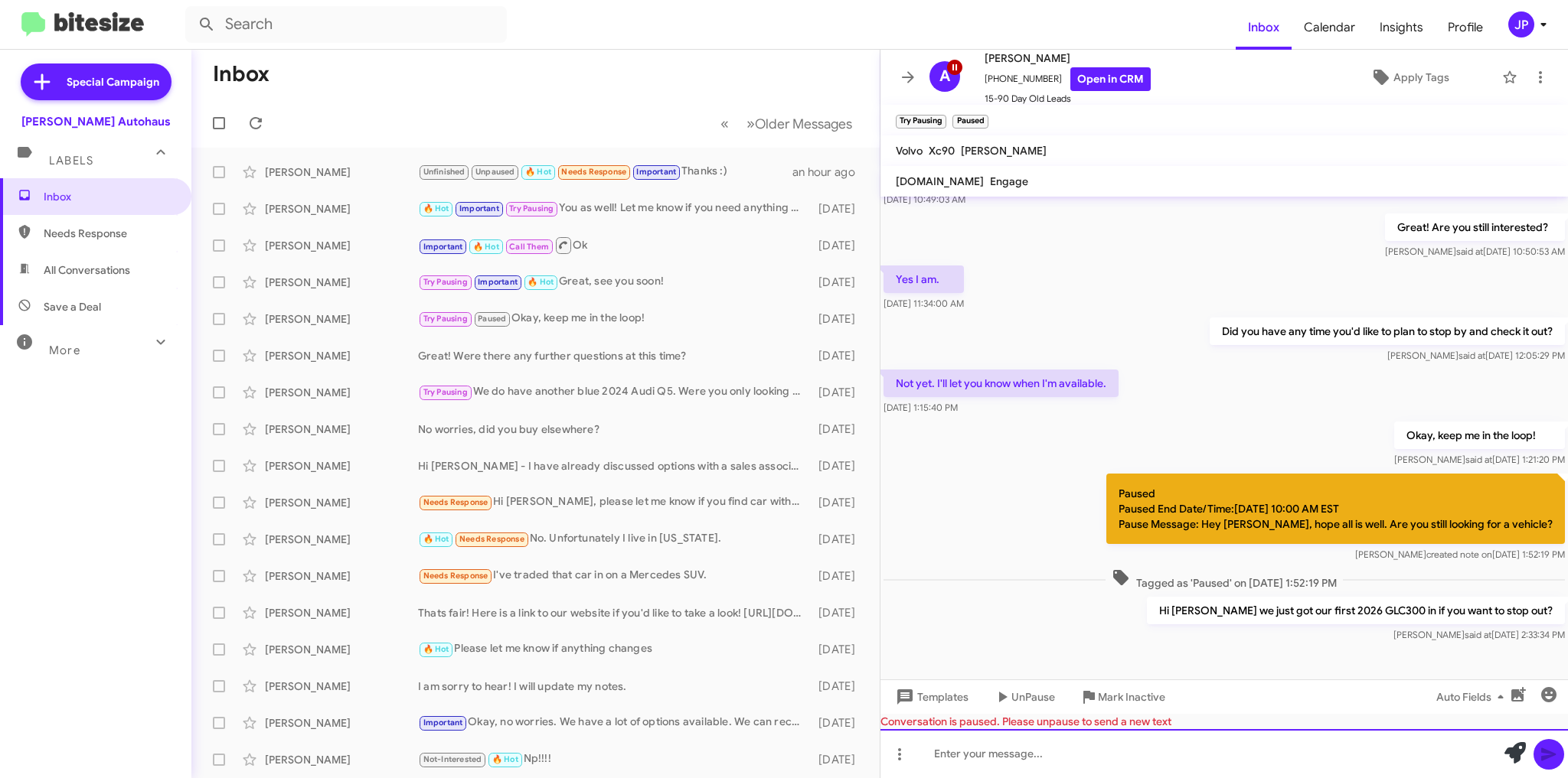
scroll to position [278, 0]
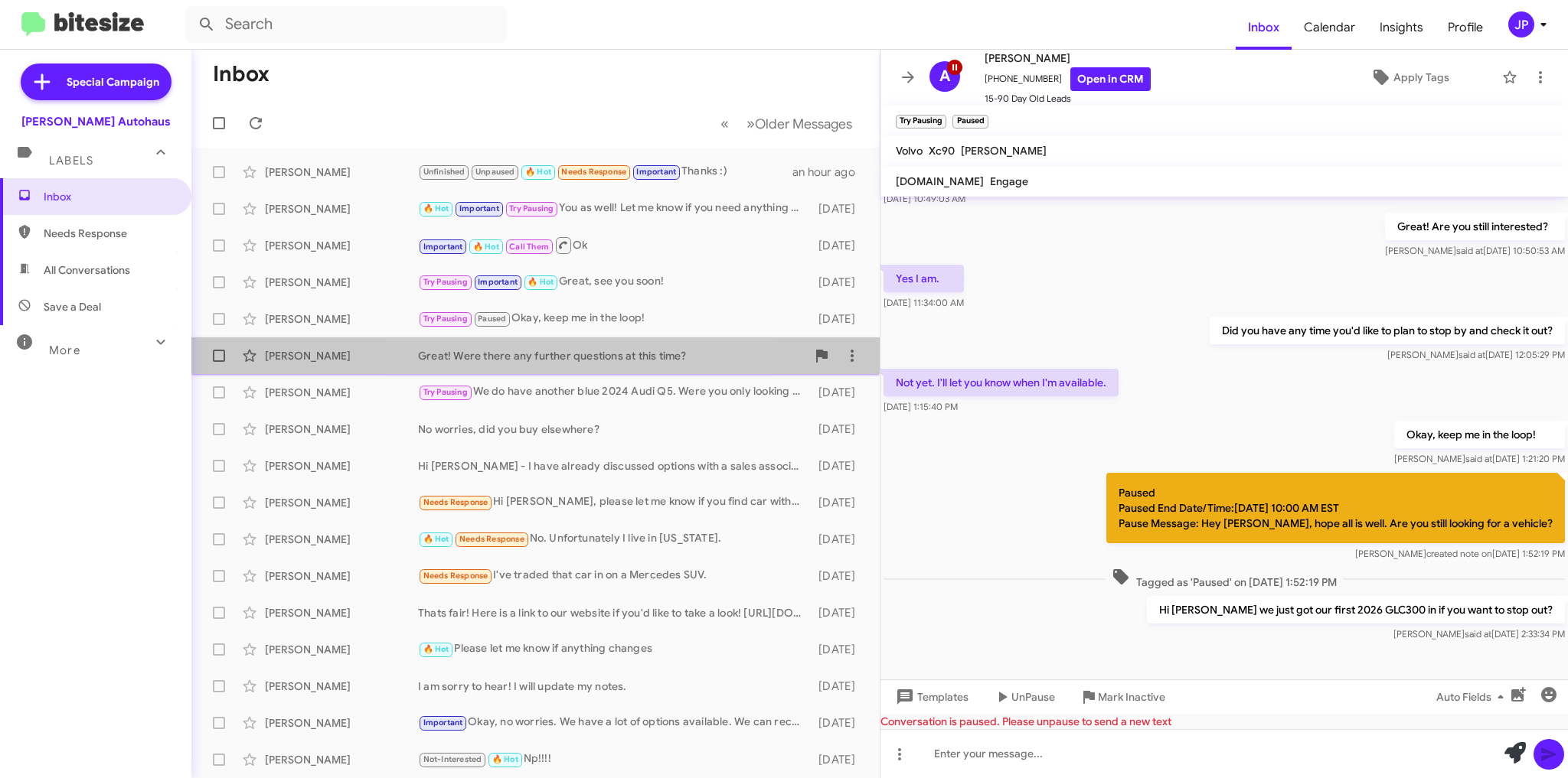
click at [565, 359] on div "Great! Were there any further questions at this time?" at bounding box center [612, 356] width 389 height 16
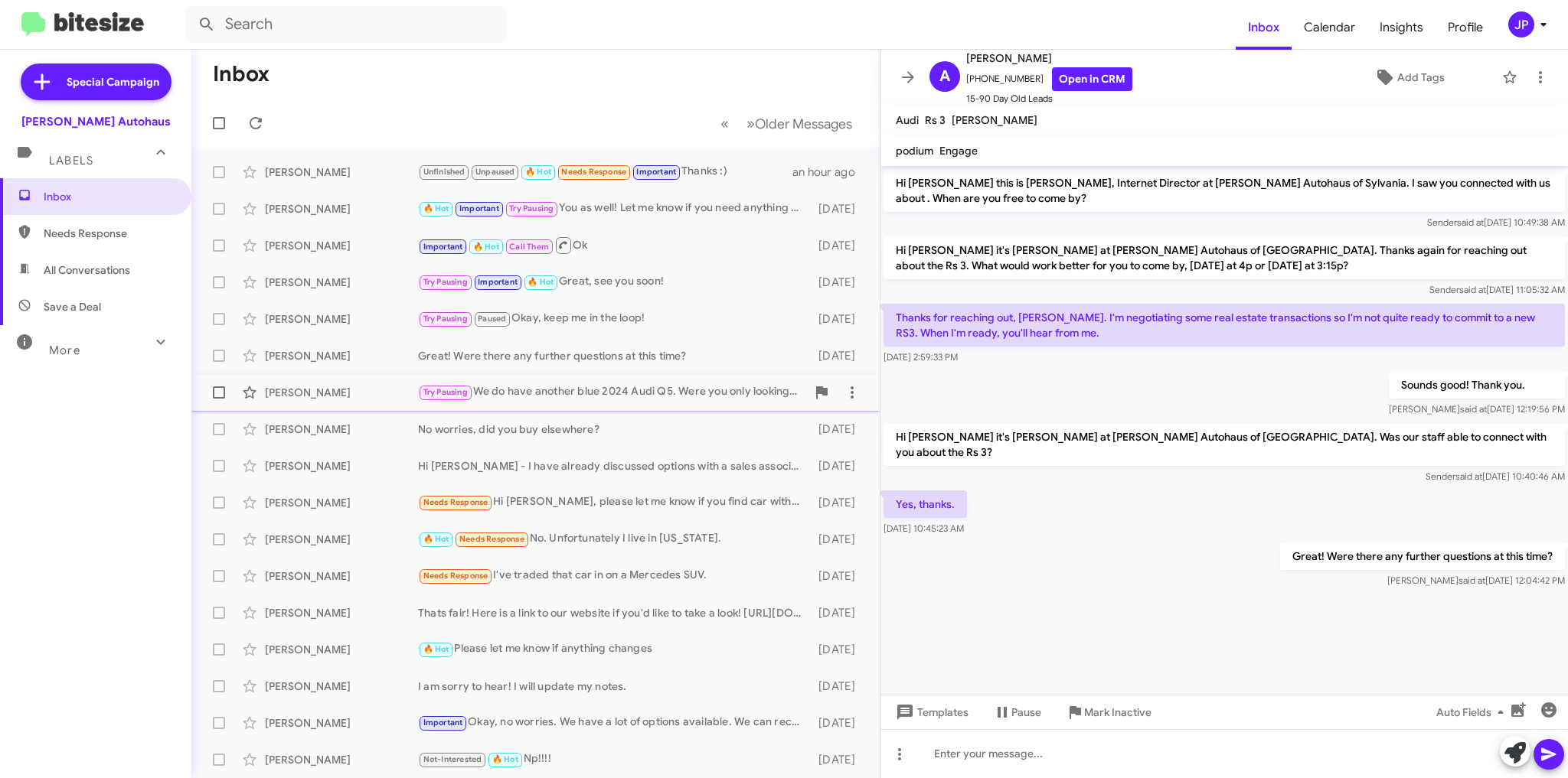
click at [525, 392] on div "Try Pausing We do have another blue 2024 Audi Q5. Were you only looking at the …" at bounding box center [612, 392] width 389 height 17
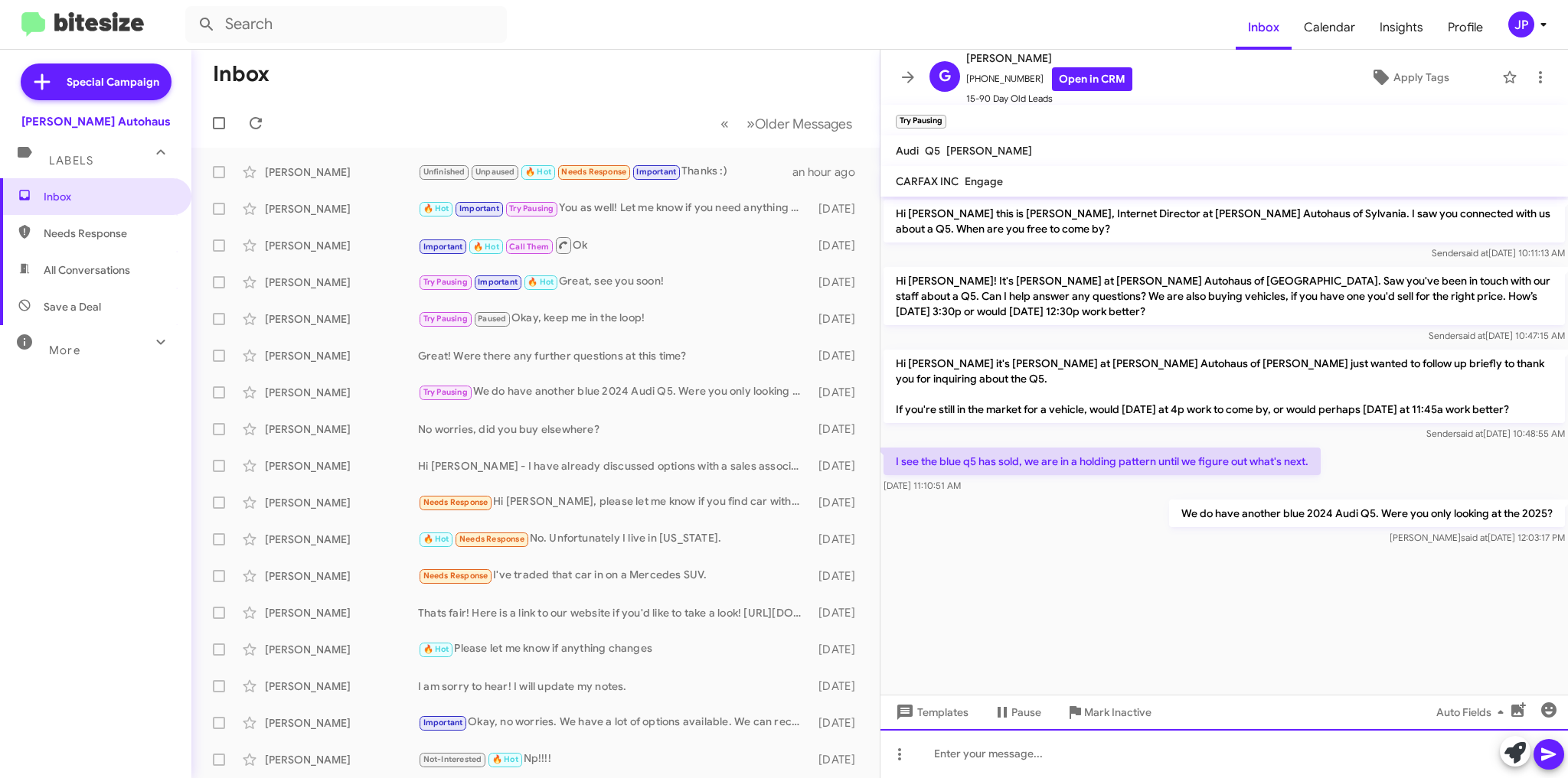
click at [977, 750] on div at bounding box center [1224, 754] width 688 height 49
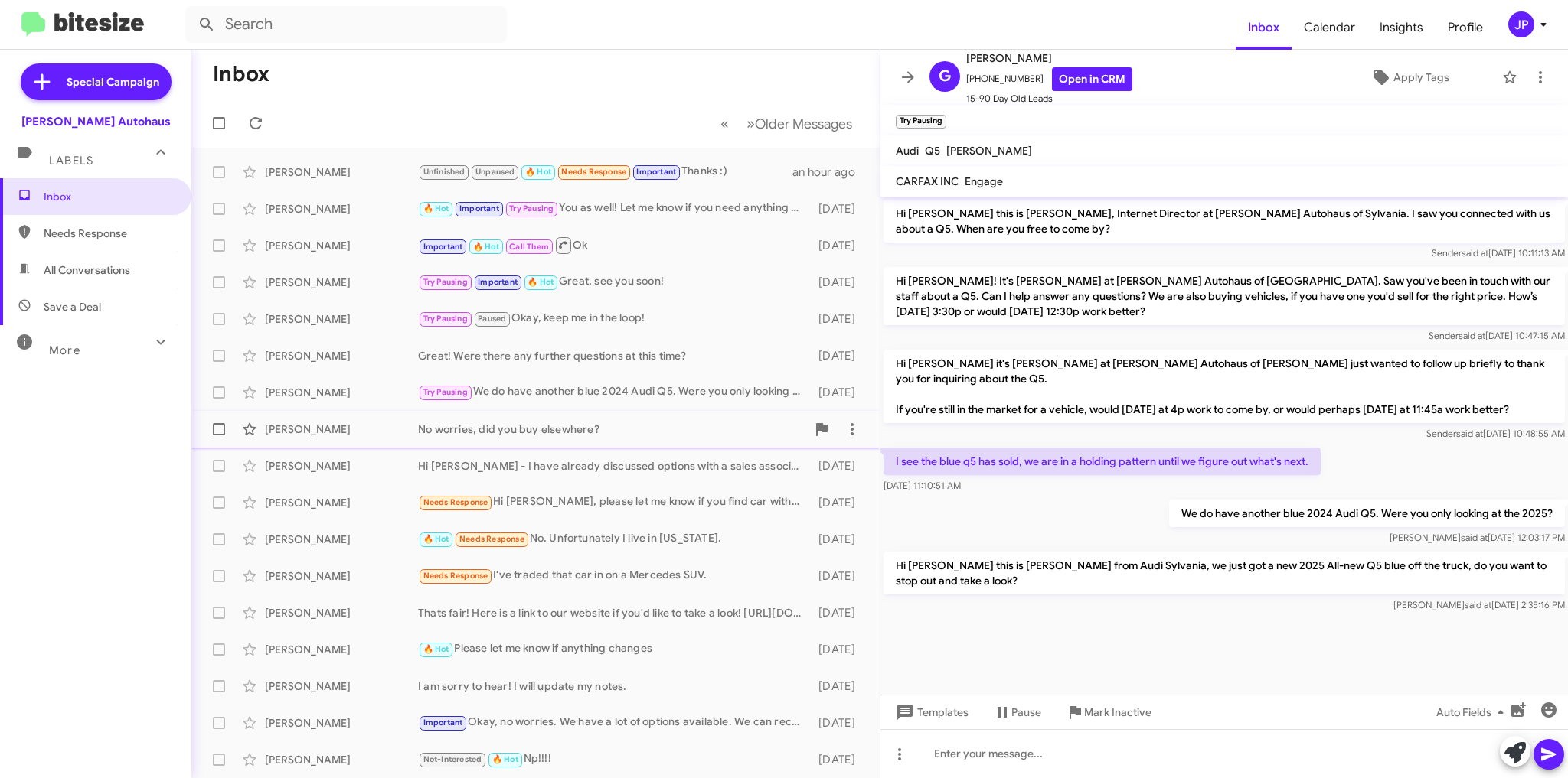
click at [533, 428] on div "No worries, did you buy elsewhere?" at bounding box center [612, 429] width 389 height 16
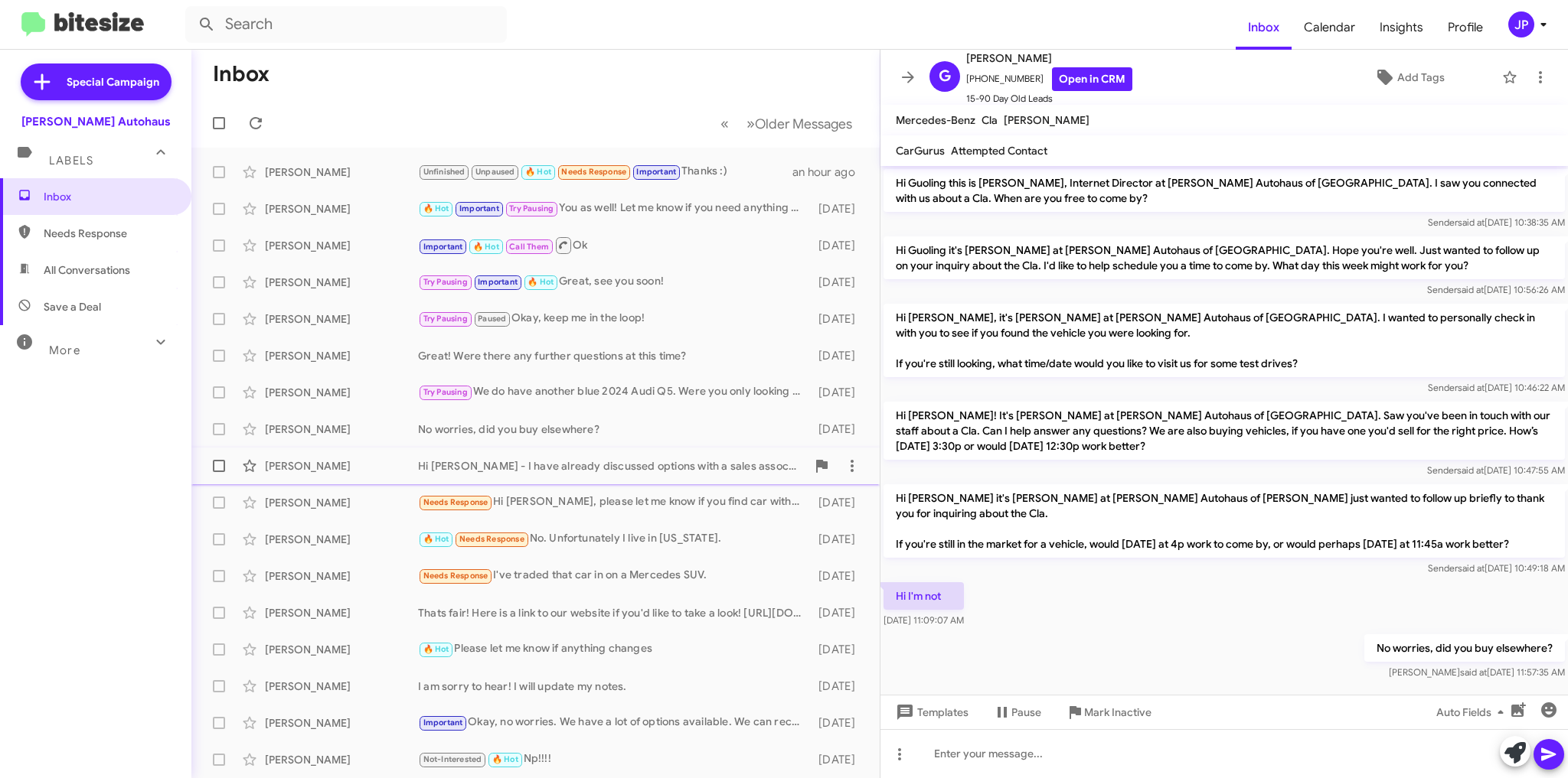
click at [551, 464] on div "Hi [PERSON_NAME] - I have already discussed options with a sales associate and …" at bounding box center [612, 466] width 389 height 16
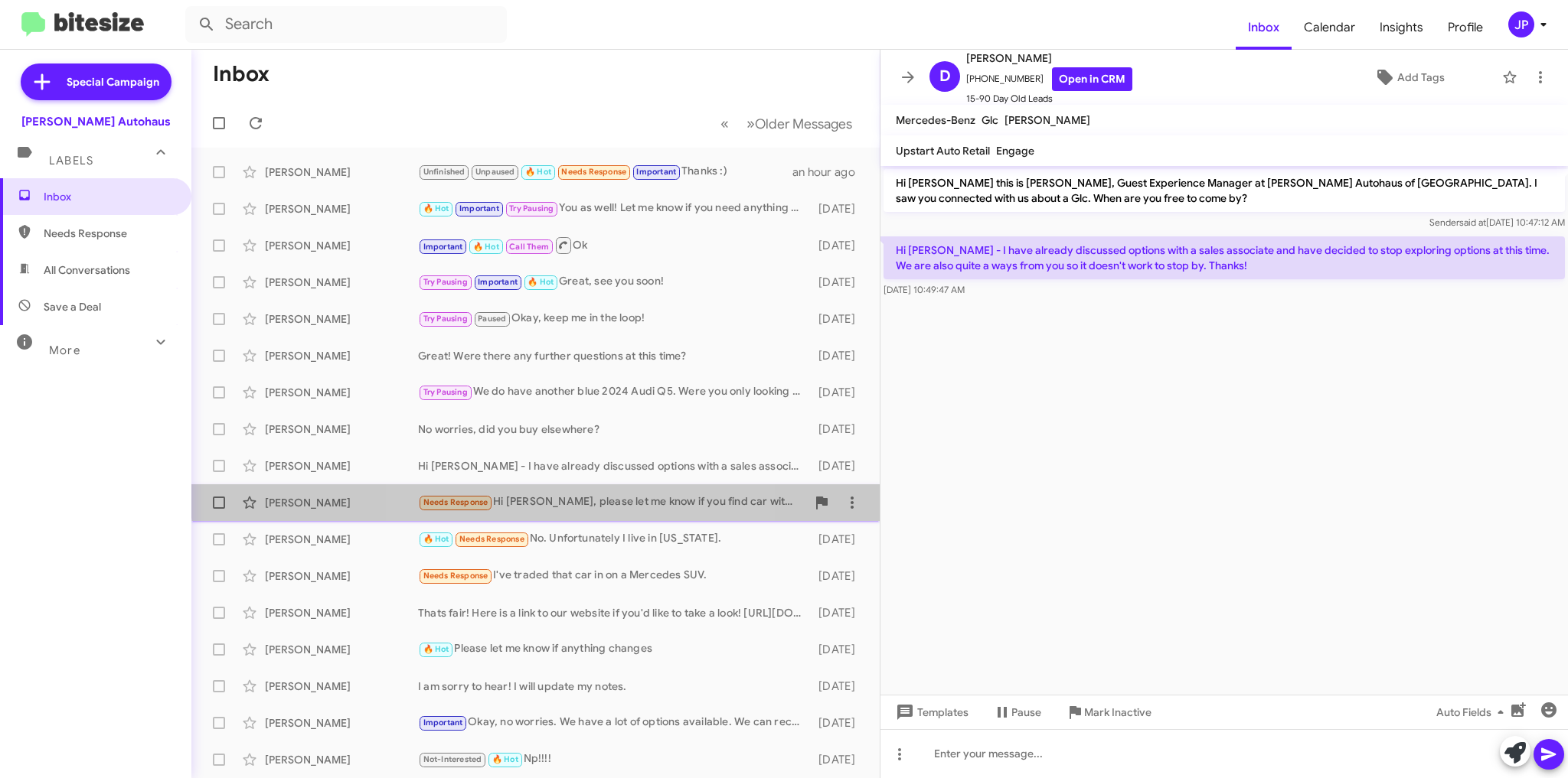
click at [558, 493] on div "[PERSON_NAME] Needs Response Hi [PERSON_NAME], please let me know if you find c…" at bounding box center [535, 503] width 664 height 31
